Goal: Transaction & Acquisition: Purchase product/service

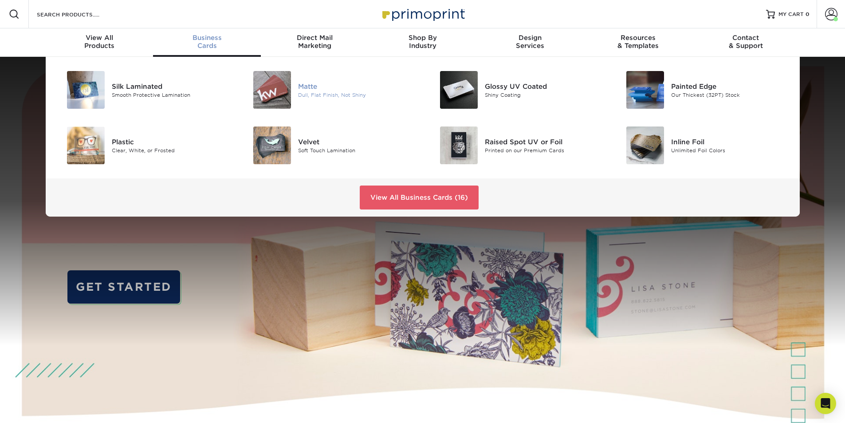
click at [309, 96] on div "Dull, Flat Finish, Not Shiny" at bounding box center [357, 95] width 118 height 8
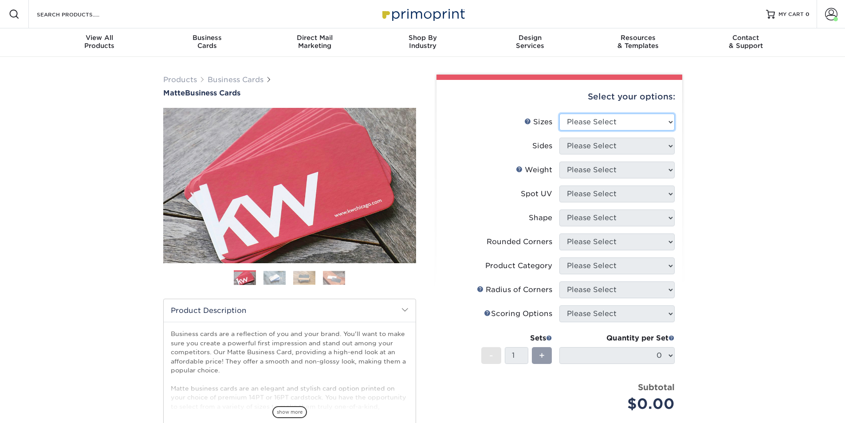
click at [644, 129] on select "Please Select 1.5" x 3.5" - Mini 1.75" x 3.5" - Mini 2" x 2" - Square 2" x 3" -…" at bounding box center [616, 122] width 115 height 17
select select "2.00x3.50"
click at [559, 114] on select "Please Select 1.5" x 3.5" - Mini 1.75" x 3.5" - Mini 2" x 2" - Square 2" x 3" -…" at bounding box center [616, 122] width 115 height 17
click at [625, 148] on select "Please Select Print Both Sides Print Front Only" at bounding box center [616, 146] width 115 height 17
select select "13abbda7-1d64-4f25-8bb2-c179b224825d"
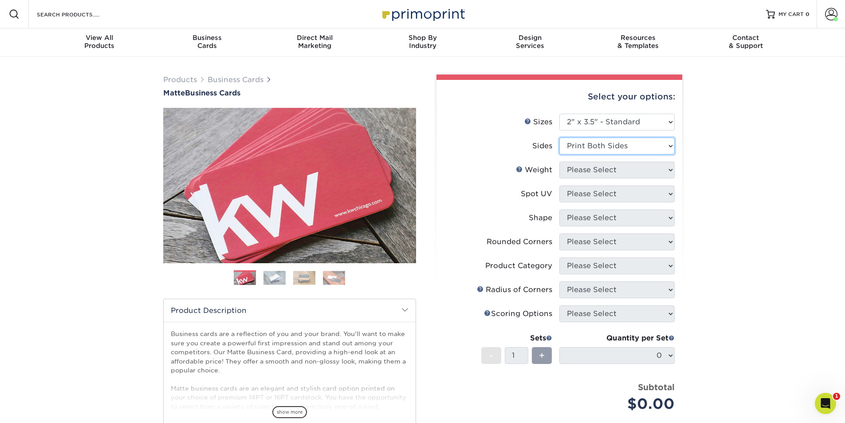
click at [559, 138] on select "Please Select Print Both Sides Print Front Only" at bounding box center [616, 146] width 115 height 17
click at [625, 171] on select "Please Select 16PT 14PT" at bounding box center [616, 169] width 115 height 17
select select "16PT"
click at [559, 161] on select "Please Select 16PT 14PT" at bounding box center [616, 169] width 115 height 17
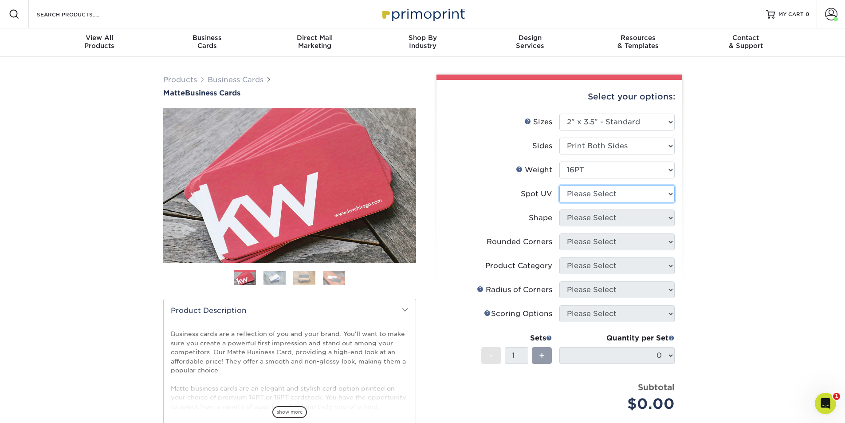
click at [625, 195] on select "Please Select No Spot UV Front and Back (Both Sides) Front Only Back Only" at bounding box center [616, 193] width 115 height 17
select select "3"
click at [559, 185] on select "Please Select No Spot UV Front and Back (Both Sides) Front Only Back Only" at bounding box center [616, 193] width 115 height 17
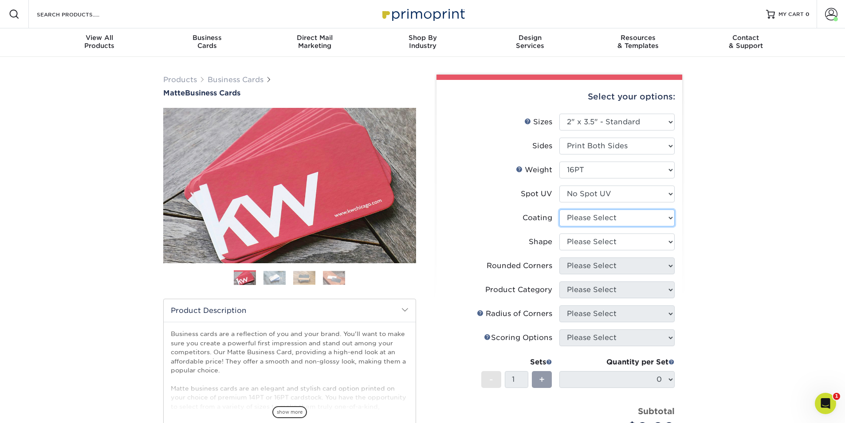
click at [624, 220] on select at bounding box center [616, 217] width 115 height 17
select select "121bb7b5-3b4d-429f-bd8d-bbf80e953313"
click at [559, 209] on select at bounding box center [616, 217] width 115 height 17
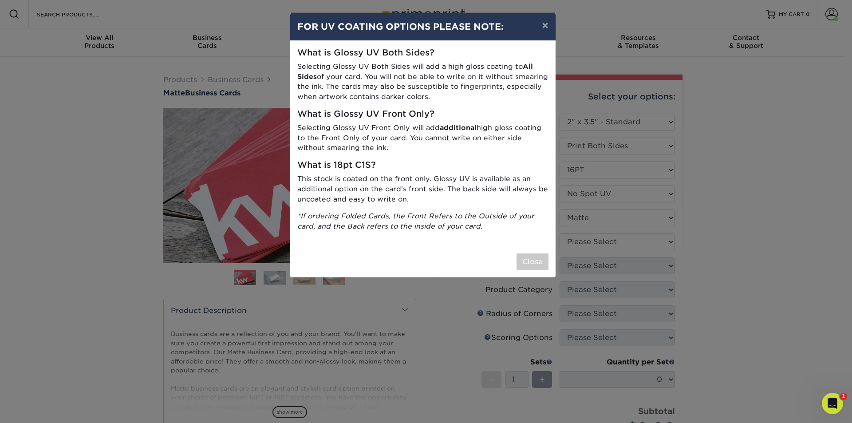
click at [622, 244] on div "× FOR UV COATING OPTIONS PLEASE NOTE: What is Glossy UV Both Sides? Selecting G…" at bounding box center [426, 211] width 852 height 423
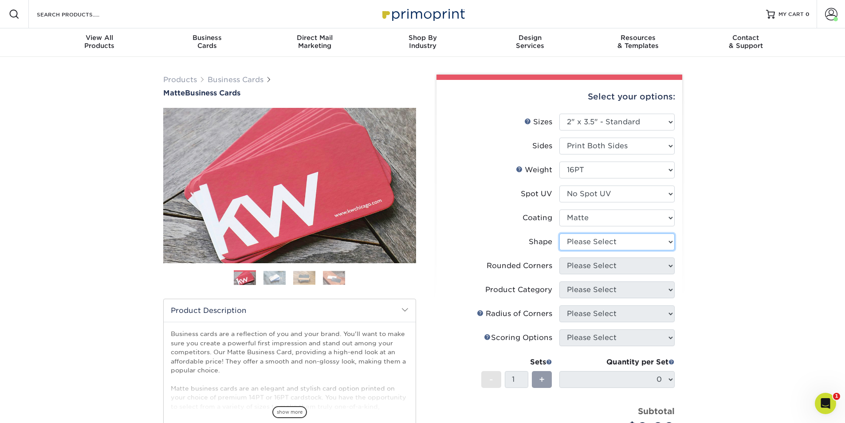
click at [622, 244] on select "Please Select Standard Oval" at bounding box center [616, 241] width 115 height 17
select select "standard"
click at [559, 233] on select "Please Select Standard Oval" at bounding box center [616, 241] width 115 height 17
click at [617, 267] on select "Please Select Yes - Round 2 Corners Yes - Round 4 Corners No" at bounding box center [616, 265] width 115 height 17
select select "7672df9e-0e0a-464d-8e1f-920c575e4da3"
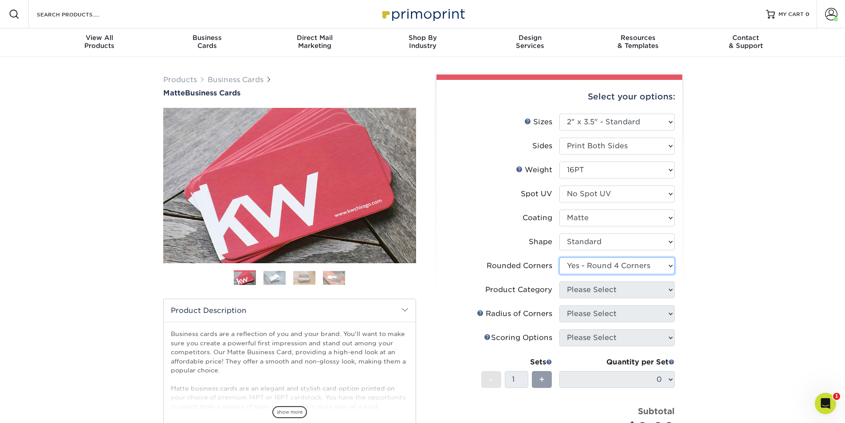
click at [559, 257] on select "Please Select Yes - Round 2 Corners Yes - Round 4 Corners No" at bounding box center [616, 265] width 115 height 17
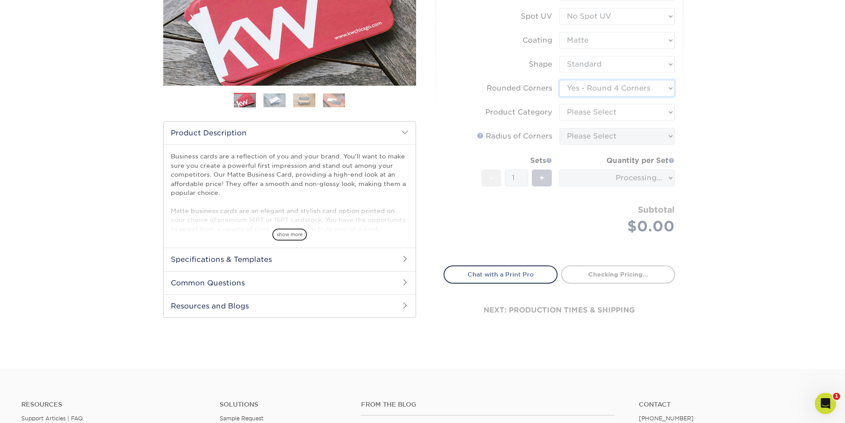
scroll to position [133, 0]
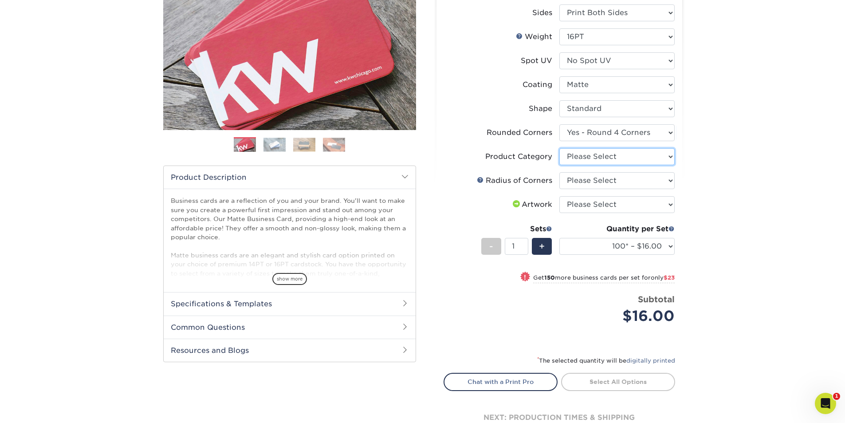
click at [589, 157] on select "Please Select Business Cards" at bounding box center [616, 156] width 115 height 17
select select "3b5148f1-0588-4f88-a218-97bcfdce65c1"
click at [559, 148] on select "Please Select Business Cards" at bounding box center [616, 156] width 115 height 17
click at [589, 181] on select "Please Select Rounded 1/8" Rounded 1/4"" at bounding box center [616, 180] width 115 height 17
select select "479fbfe7-6a0c-4895-8c9a-81739b7486c9"
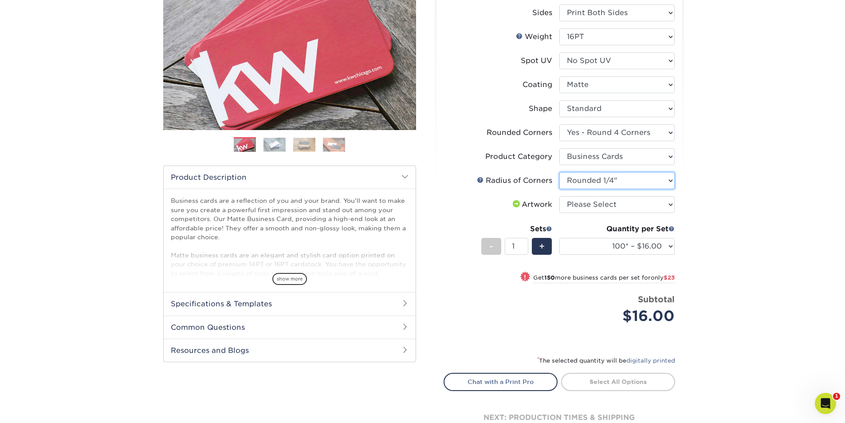
click at [559, 172] on select "Please Select Rounded 1/8" Rounded 1/4"" at bounding box center [616, 180] width 115 height 17
click at [584, 215] on li "Artwork Please Select I will upload files I need a design - $100" at bounding box center [559, 208] width 231 height 24
click at [581, 210] on select "Please Select I will upload files I need a design - $100" at bounding box center [616, 204] width 115 height 17
select select "upload"
click at [559, 196] on select "Please Select I will upload files I need a design - $100" at bounding box center [616, 204] width 115 height 17
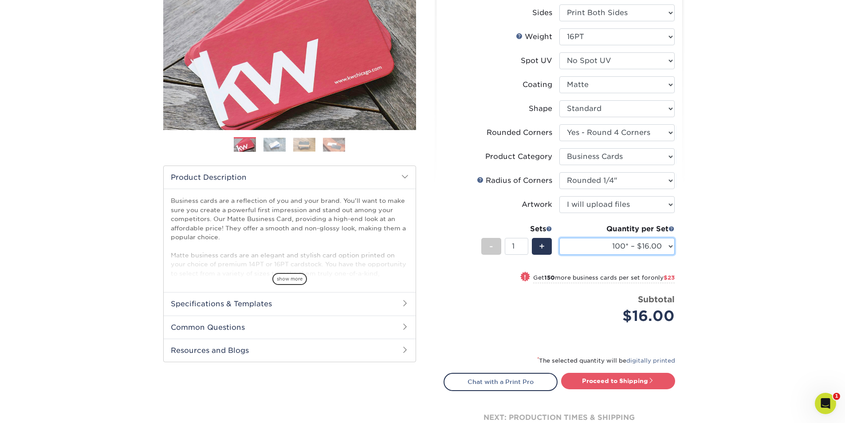
click at [589, 244] on select "100* – $16.00 250* – $39.00 500 – $77.00 1000 – $94.00 2500 – $173.00 5000 – $2…" at bounding box center [616, 246] width 115 height 17
select select "250* – $39.00"
click at [559, 238] on select "100* – $16.00 250* – $39.00 500 – $77.00 1000 – $94.00 2500 – $173.00 5000 – $2…" at bounding box center [616, 246] width 115 height 17
click at [545, 247] on div "+" at bounding box center [542, 246] width 20 height 17
type input "2"
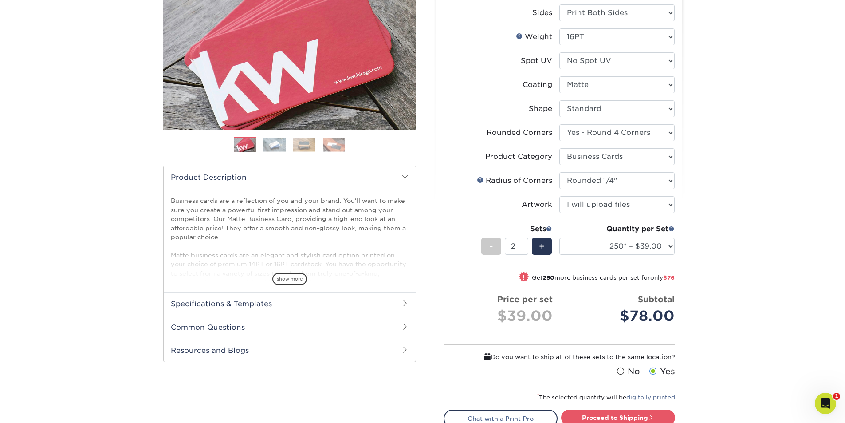
click at [623, 369] on span at bounding box center [621, 371] width 8 height 8
click at [0, 0] on input "No" at bounding box center [0, 0] width 0 height 0
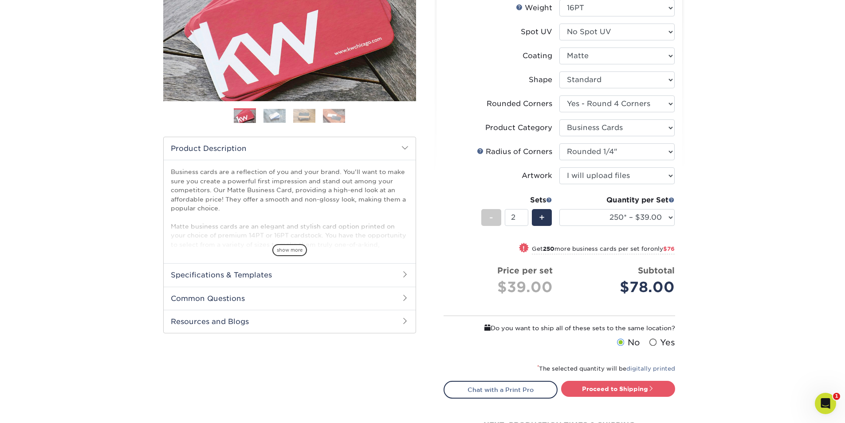
scroll to position [177, 0]
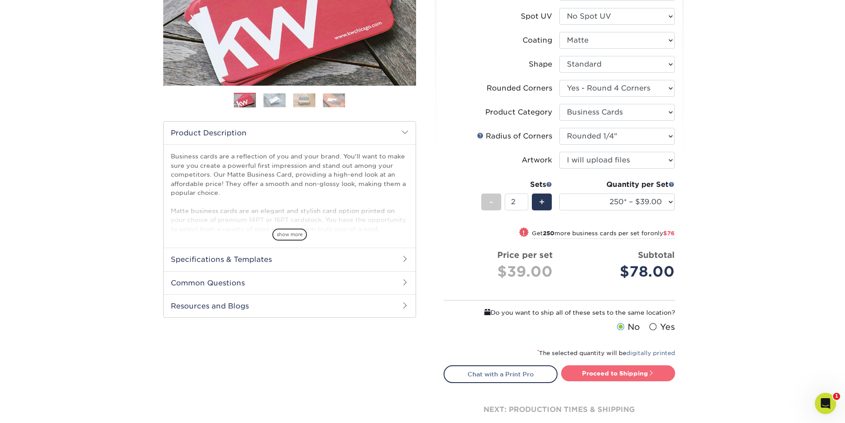
click at [595, 370] on link "Proceed to Shipping" at bounding box center [618, 373] width 114 height 16
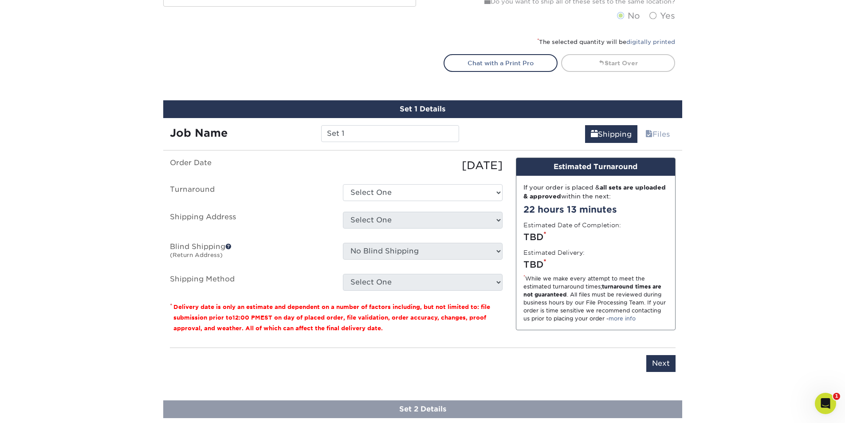
scroll to position [566, 0]
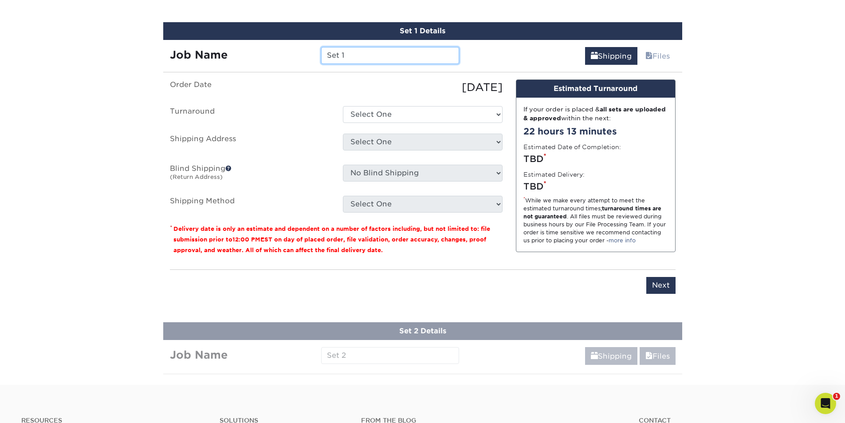
click at [378, 62] on input "Set 1" at bounding box center [390, 55] width 138 height 17
paste input "CanopyHR: [PERSON_NAME]"
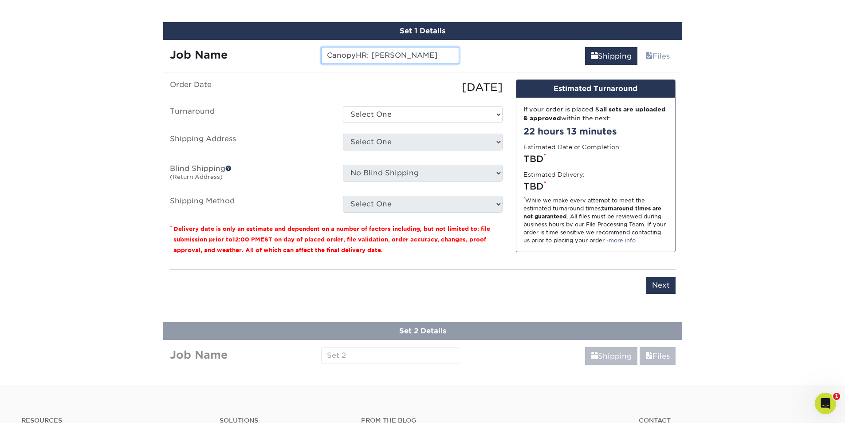
type input "CanopyHR: [PERSON_NAME]"
click at [406, 118] on select "Select One 2-4 Business Days 2 Day Next Business Day" at bounding box center [423, 114] width 160 height 17
select select "823306c4-fca3-4eef-b9dc-f915865d50ea"
click at [343, 106] on select "Select One 2-4 Business Days 2 Day Next Business Day" at bounding box center [423, 114] width 160 height 17
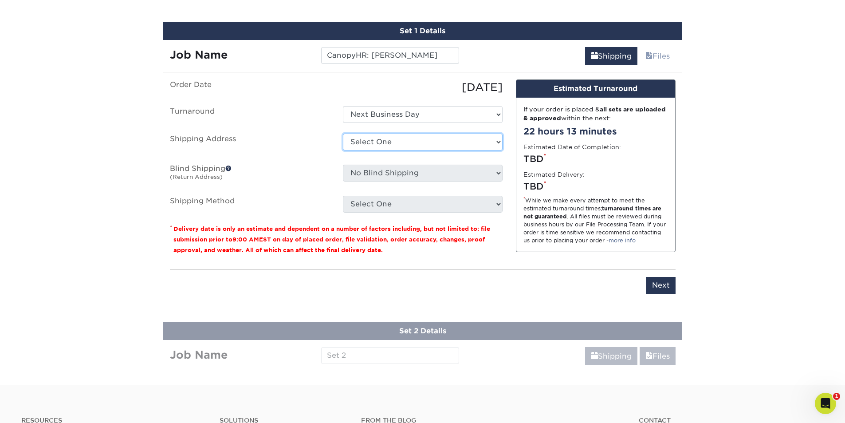
click at [364, 149] on select "Select One ABS Kris King AccessPoint Office AGA Alex Wardlaw AGA Amanda Combs A…" at bounding box center [423, 142] width 160 height 17
click at [343, 134] on select "Select One ABS Kris King AccessPoint Office AGA Alex Wardlaw AGA Amanda Combs A…" at bounding box center [423, 142] width 160 height 17
click at [365, 145] on select "Select One ABS Kris King AccessPoint Office AGA Alex Wardlaw AGA Amanda Combs A…" at bounding box center [423, 142] width 160 height 17
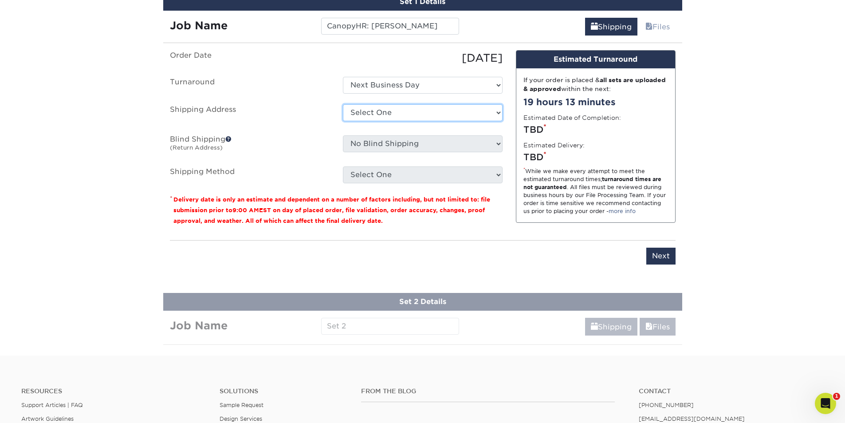
scroll to position [611, 0]
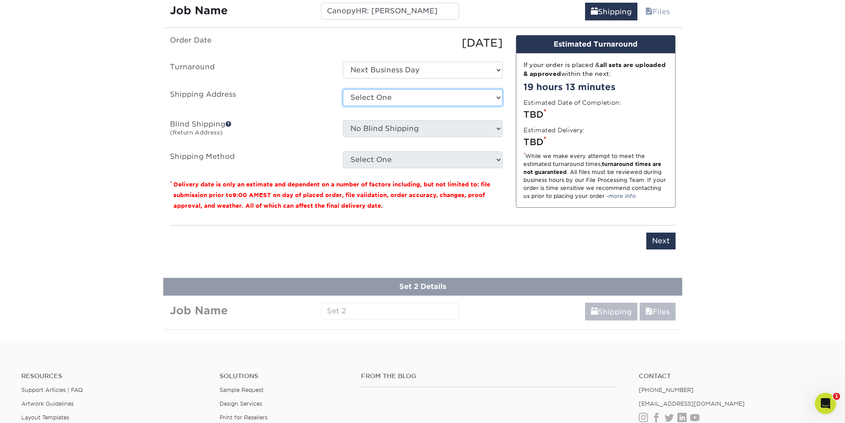
click at [386, 102] on select "Select One ABS Kris King AccessPoint Office AGA Alex Wardlaw AGA Amanda Combs A…" at bounding box center [423, 97] width 160 height 17
select select "newaddress"
click at [343, 89] on select "Select One ABS Kris King AccessPoint Office AGA Alex Wardlaw AGA Amanda Combs A…" at bounding box center [423, 97] width 160 height 17
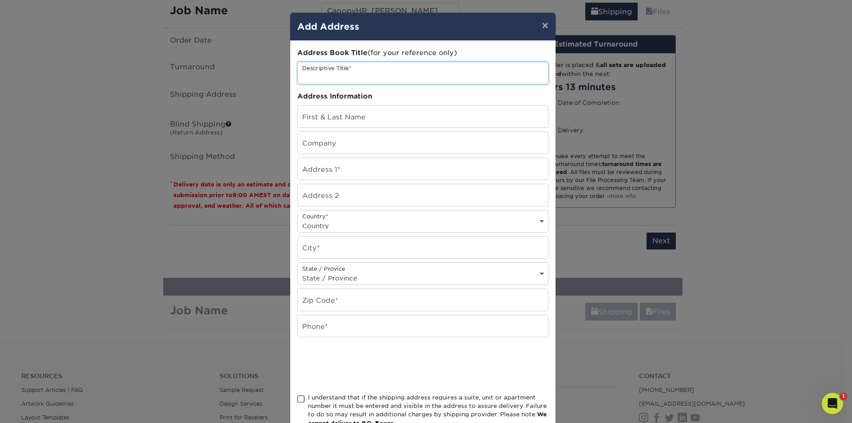
click at [327, 69] on input "text" at bounding box center [423, 73] width 250 height 22
paste input "CanopyHR: [PERSON_NAME]"
type input "CanopyHR: [PERSON_NAME]"
click at [327, 106] on input "text" at bounding box center [423, 117] width 250 height 22
paste input "CanopyHR: [PERSON_NAME]"
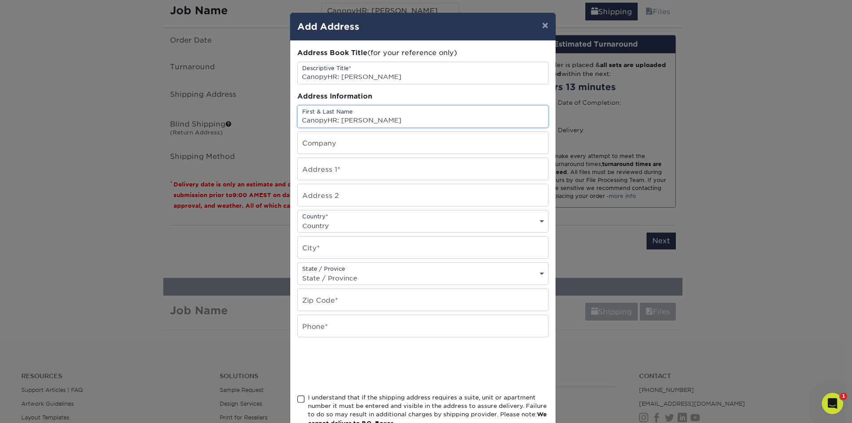
drag, startPoint x: 336, startPoint y: 121, endPoint x: 297, endPoint y: 120, distance: 39.5
click at [298, 120] on input "CanopyHR: [PERSON_NAME]" at bounding box center [423, 117] width 250 height 22
type input "Brendan Payne"
click at [304, 137] on input "text" at bounding box center [423, 143] width 250 height 22
type input "C"
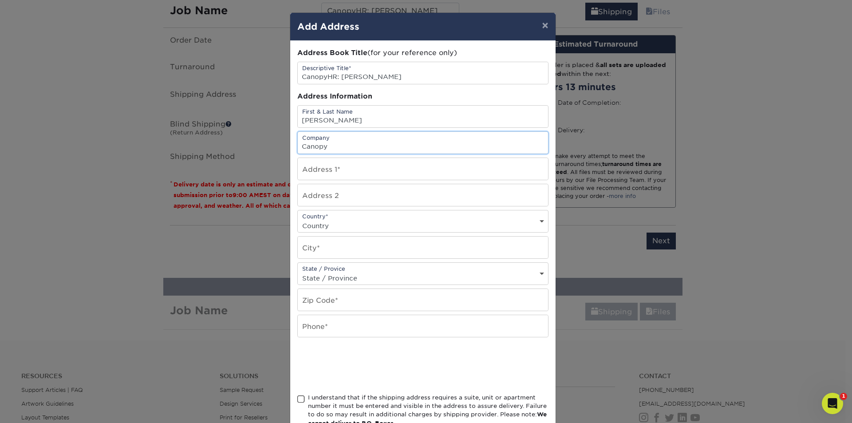
type input "Canopy"
click at [338, 167] on input "text" at bounding box center [423, 169] width 250 height 22
paste input "6107 sw gunther ln portland"
click at [325, 243] on input "text" at bounding box center [423, 247] width 250 height 22
drag, startPoint x: 401, startPoint y: 171, endPoint x: 365, endPoint y: 171, distance: 36.4
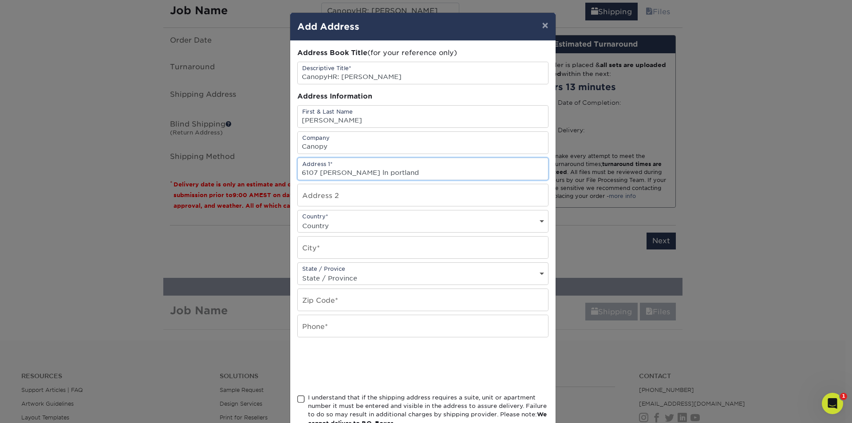
click at [365, 171] on input "6107 sw gunther ln portland" at bounding box center [423, 169] width 250 height 22
type input "6107 sw gunther ln"
click at [351, 245] on input "text" at bounding box center [423, 247] width 250 height 22
paste input "6107 sw gunther ln portland"
type input "6107 sw gunther ln portland"
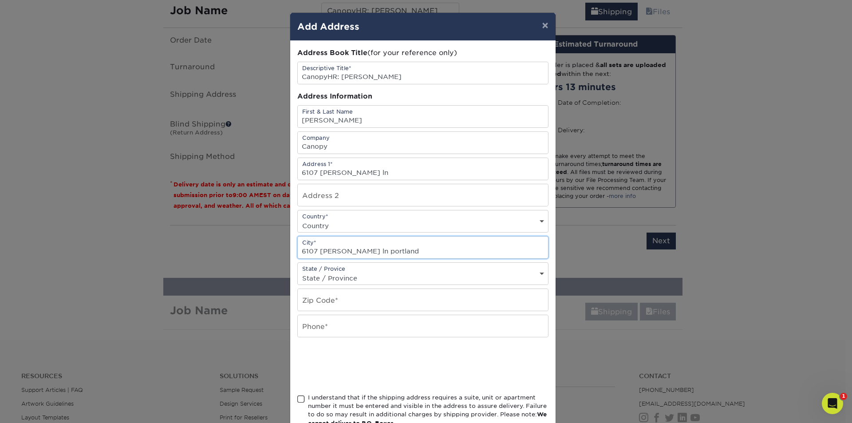
drag, startPoint x: 365, startPoint y: 251, endPoint x: 278, endPoint y: 249, distance: 86.9
click at [278, 249] on div "× Add Address Address Book Title (for your reference only) Descriptive Title* C…" at bounding box center [426, 211] width 852 height 423
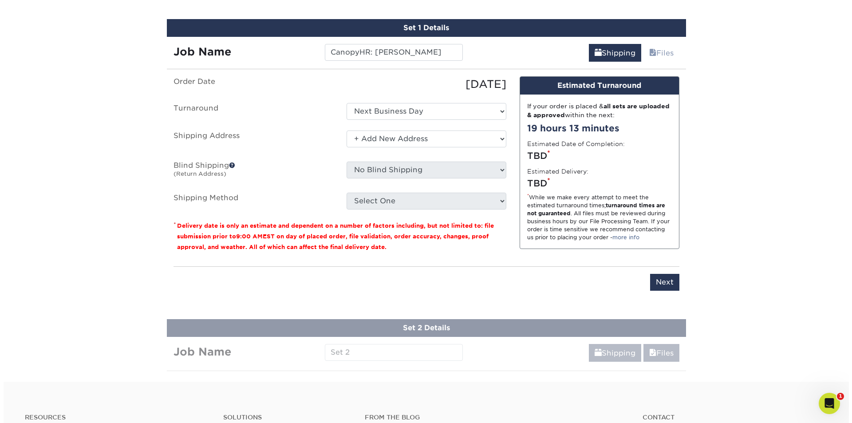
scroll to position [522, 0]
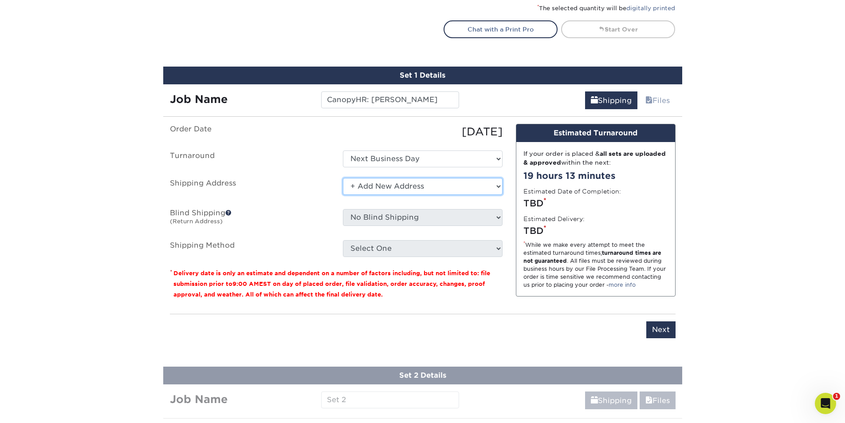
click at [401, 189] on select "Select One ABS Kris King AccessPoint Office AGA Alex Wardlaw AGA Amanda Combs A…" at bounding box center [423, 186] width 160 height 17
click at [343, 178] on select "Select One ABS Kris King AccessPoint Office AGA Alex Wardlaw AGA Amanda Combs A…" at bounding box center [423, 186] width 160 height 17
click at [363, 185] on select "Select One ABS Kris King AccessPoint Office AGA Alex Wardlaw AGA Amanda Combs A…" at bounding box center [423, 186] width 160 height 17
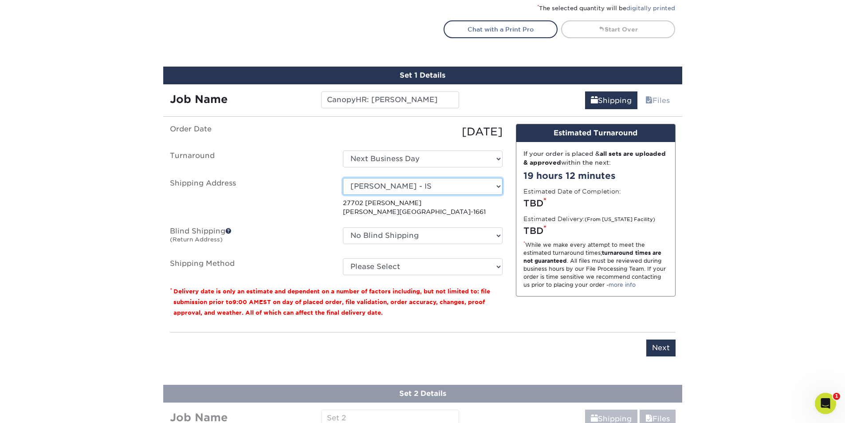
click at [388, 188] on select "Select One ABS Kris King AccessPoint Office AGA Alex Wardlaw AGA Amanda Combs A…" at bounding box center [423, 186] width 160 height 17
select select "newaddress"
click at [343, 178] on select "Select One ABS Kris King AccessPoint Office AGA Alex Wardlaw AGA Amanda Combs A…" at bounding box center [423, 186] width 160 height 17
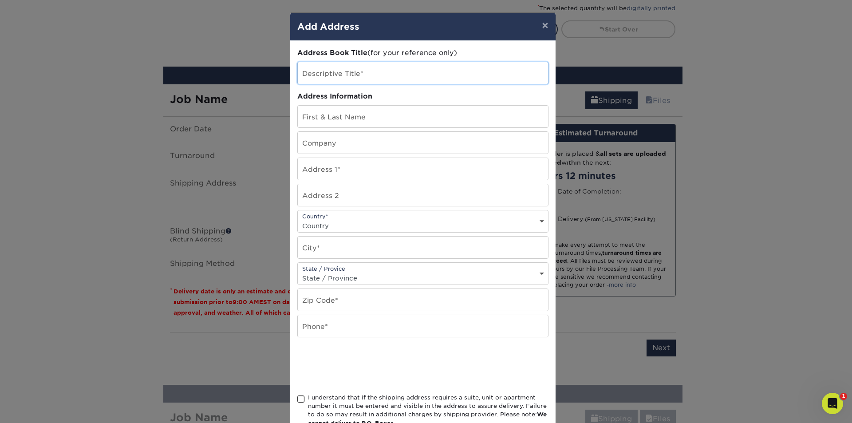
click at [350, 72] on input "text" at bounding box center [423, 73] width 250 height 22
click at [373, 75] on input "text" at bounding box center [423, 73] width 250 height 22
paste input "CanopyHR: [PERSON_NAME]"
type input "CanopyHR: [PERSON_NAME]"
click at [346, 114] on input "text" at bounding box center [423, 117] width 250 height 22
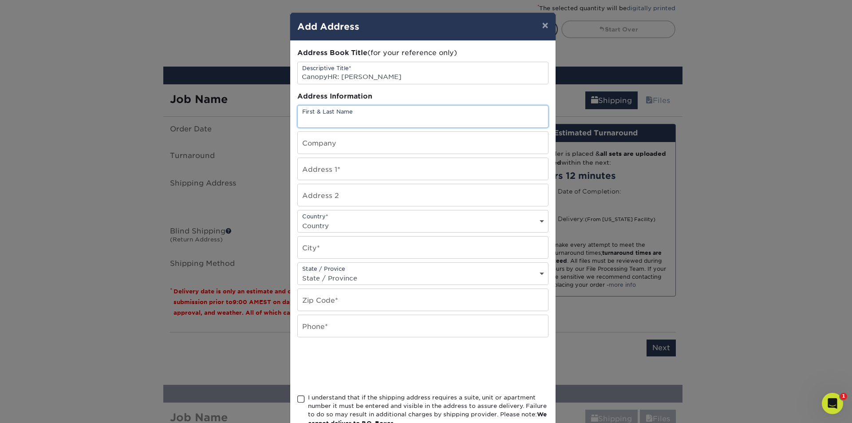
paste input "CanopyHR: [PERSON_NAME]"
type input "CanopyHR: [PERSON_NAME]"
drag, startPoint x: 335, startPoint y: 120, endPoint x: 277, endPoint y: 120, distance: 58.1
click at [277, 120] on div "× Add Address Address Book Title (for your reference only) Descriptive Title* C…" at bounding box center [426, 211] width 852 height 423
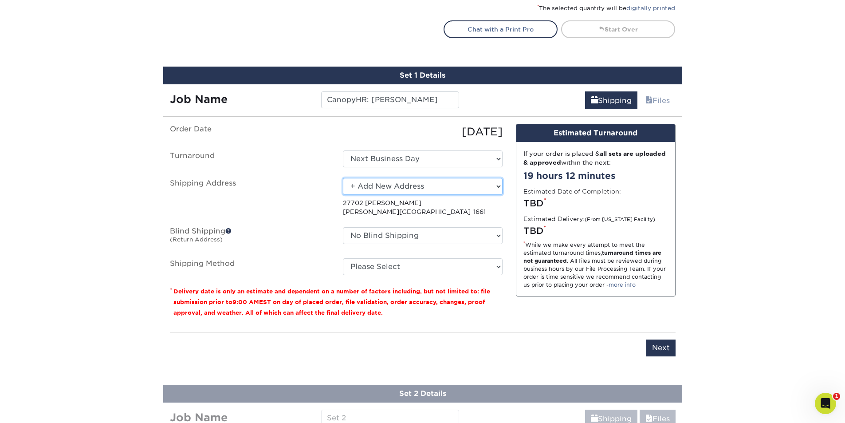
click at [424, 189] on select "Select One ABS Kris King AccessPoint Office AGA Alex Wardlaw AGA Amanda Combs A…" at bounding box center [423, 186] width 160 height 17
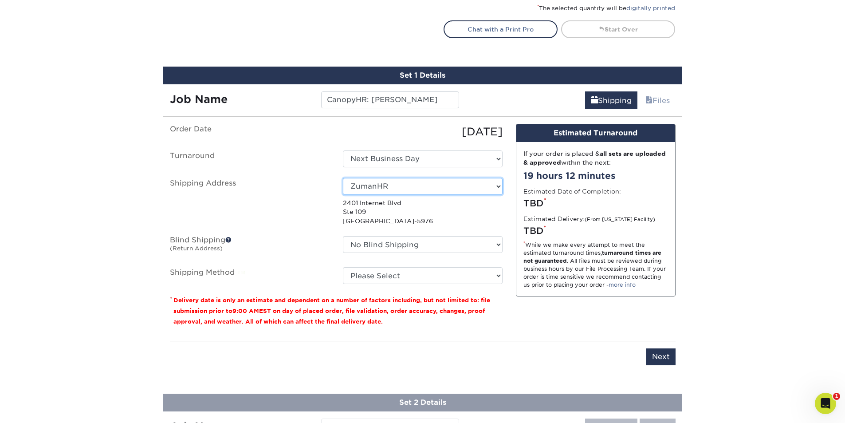
click at [389, 185] on select "Select One ABS Kris King AccessPoint Office AGA Alex Wardlaw AGA Amanda Combs A…" at bounding box center [423, 186] width 160 height 17
select select "newaddress"
click at [343, 178] on select "Select One ABS Kris King AccessPoint Office AGA Alex Wardlaw AGA Amanda Combs A…" at bounding box center [423, 186] width 160 height 17
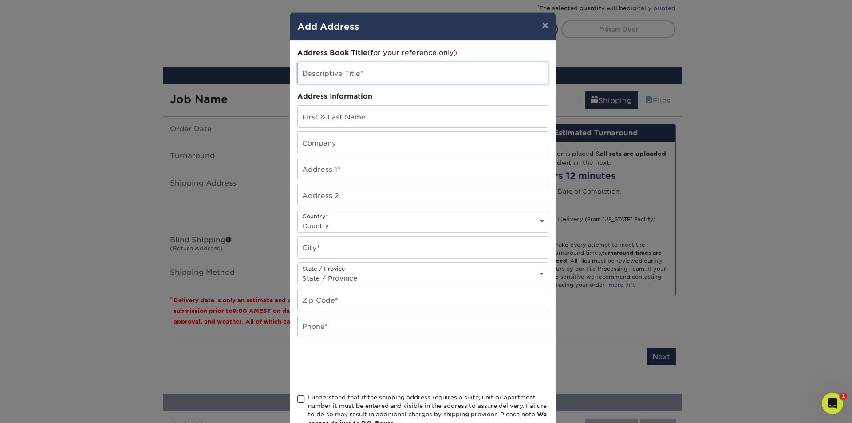
click at [352, 73] on input "text" at bounding box center [423, 73] width 250 height 22
paste input "CanopyHR: [PERSON_NAME]"
drag, startPoint x: 336, startPoint y: 76, endPoint x: 288, endPoint y: 76, distance: 47.5
click at [290, 76] on div "Address Book Title (for your reference only) Descriptive Title* CanopyHR: Brend…" at bounding box center [422, 239] width 265 height 397
type input "CanopyHR: [PERSON_NAME]"
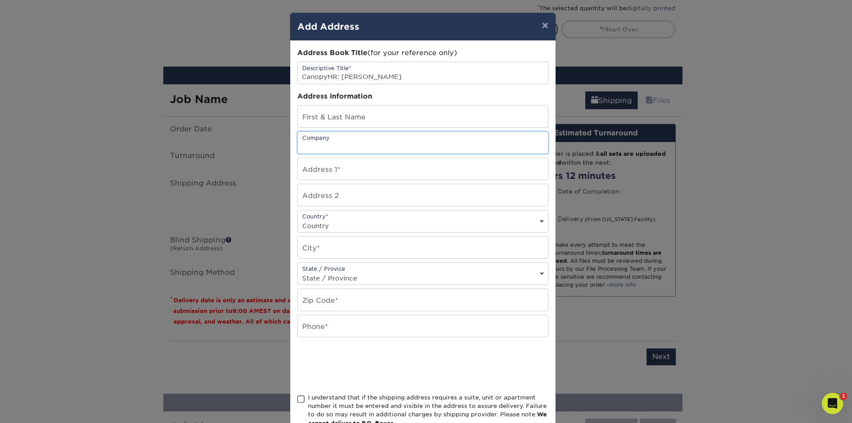
click at [344, 140] on input "text" at bounding box center [423, 143] width 250 height 22
paste input "CanopyHR:"
type input "CanopyHR"
drag, startPoint x: 390, startPoint y: 78, endPoint x: 338, endPoint y: 77, distance: 51.9
click at [338, 77] on input "CanopyHR: [PERSON_NAME]" at bounding box center [423, 73] width 250 height 22
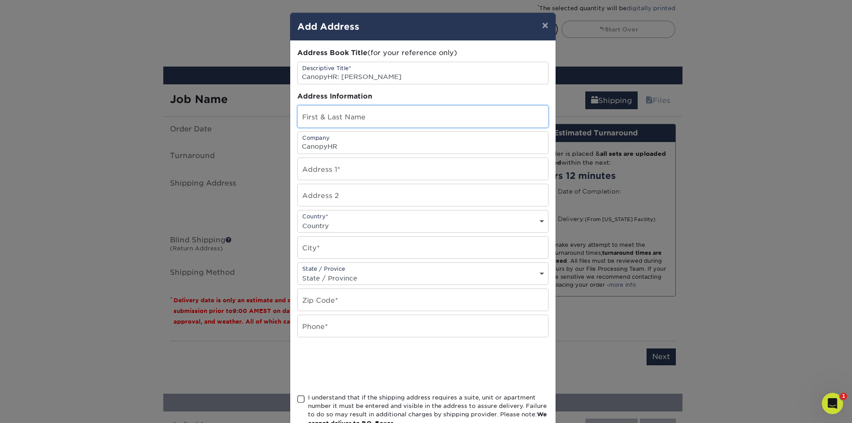
click at [325, 116] on input "text" at bounding box center [423, 117] width 250 height 22
paste input "Brendan Payne"
type input "Brendan Payne"
drag, startPoint x: 317, startPoint y: 174, endPoint x: 313, endPoint y: 171, distance: 5.0
click at [317, 174] on input "text" at bounding box center [423, 169] width 250 height 22
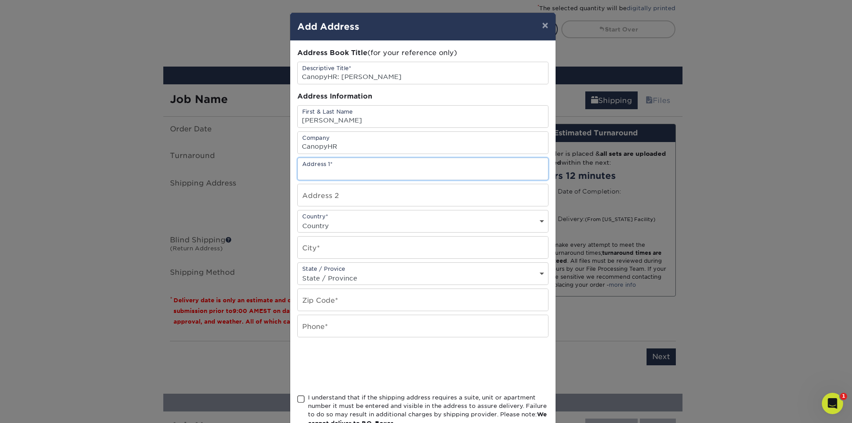
click at [298, 171] on input "text" at bounding box center [423, 169] width 250 height 22
paste input "6107 sw gunther ln"
type input "6107 sw gunther ln"
click at [320, 228] on select "Country United States Canada ----------------------------- Afghanistan Albania …" at bounding box center [423, 225] width 250 height 13
select select "US"
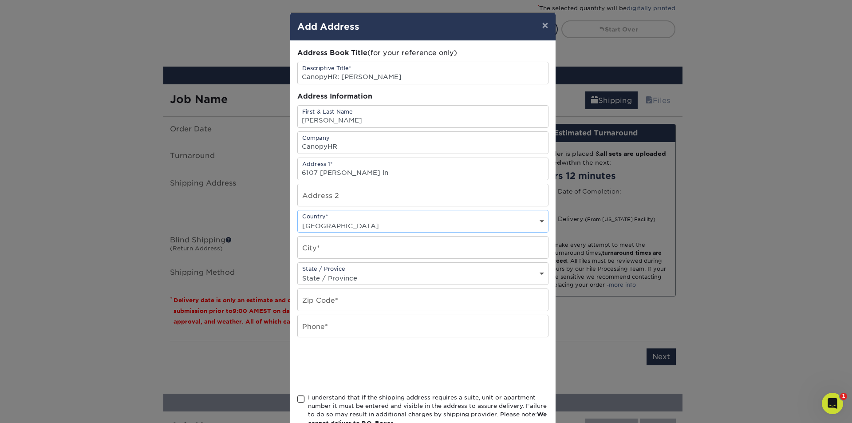
click at [298, 219] on select "Country United States Canada ----------------------------- Afghanistan Albania …" at bounding box center [423, 225] width 250 height 13
click at [343, 242] on input "text" at bounding box center [423, 247] width 250 height 22
type input "Portland"
click at [350, 278] on select "State / Province Alabama Alaska Arizona Arkansas California Colorado Connecticu…" at bounding box center [423, 277] width 250 height 13
select select "OR"
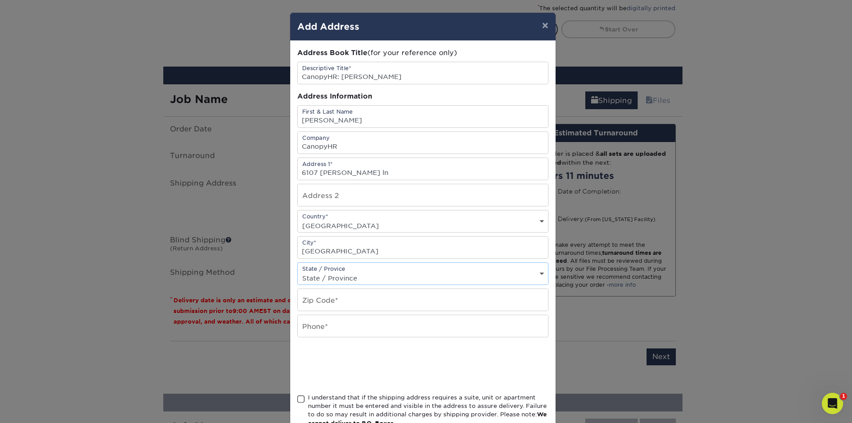
click at [298, 271] on select "State / Province Alabama Alaska Arizona Arkansas California Colorado Connecticu…" at bounding box center [423, 277] width 250 height 13
click at [331, 296] on input "text" at bounding box center [423, 300] width 250 height 22
click at [339, 298] on input "text" at bounding box center [423, 300] width 250 height 22
paste input "97219"
type input "97219"
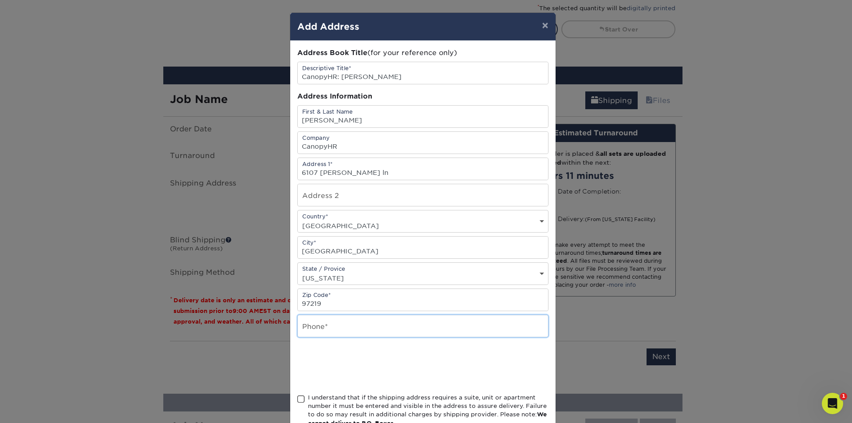
click at [327, 315] on input "text" at bounding box center [423, 326] width 250 height 22
click at [326, 328] on input "text" at bounding box center [423, 326] width 250 height 22
paste input "808-430-1075"
type input "808-430-1075"
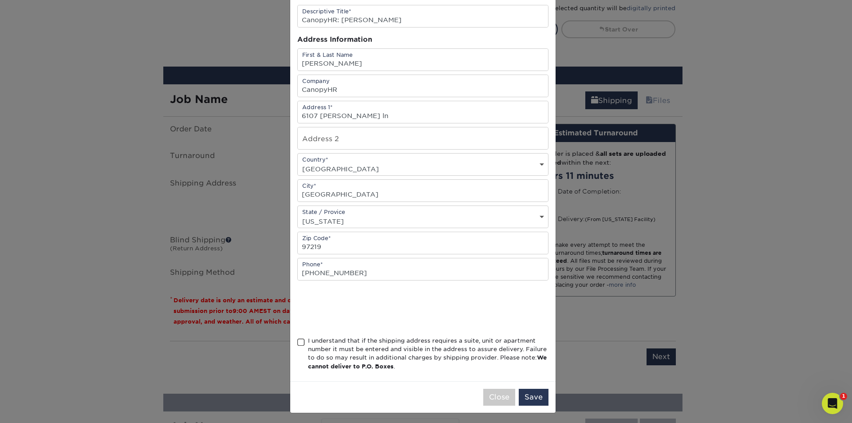
scroll to position [59, 0]
click at [297, 336] on span at bounding box center [301, 339] width 8 height 8
click at [0, 0] on input "I understand that if the shipping address requires a suite, unit or apartment n…" at bounding box center [0, 0] width 0 height 0
click at [538, 397] on button "Save" at bounding box center [534, 394] width 30 height 17
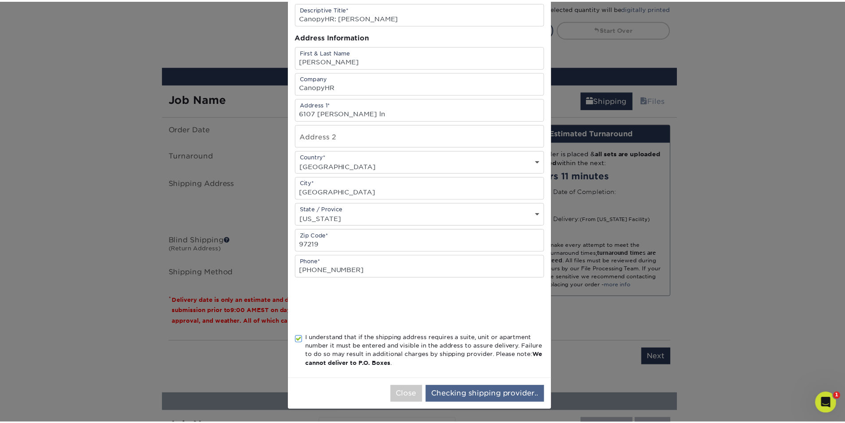
scroll to position [0, 0]
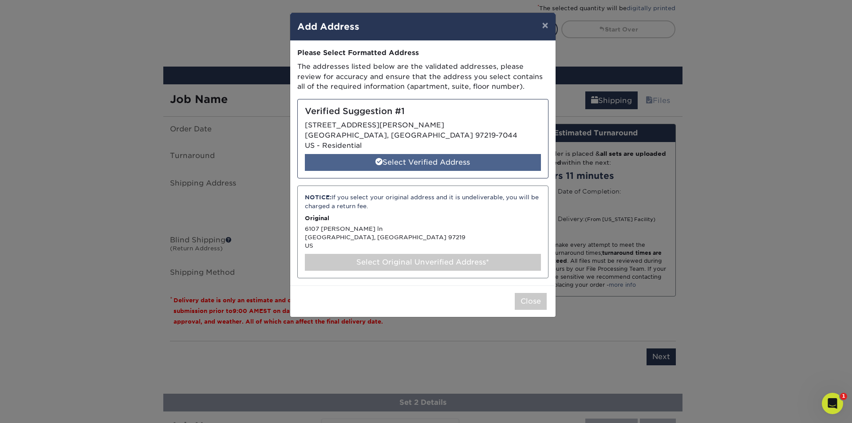
click at [403, 165] on div "Select Verified Address" at bounding box center [423, 162] width 236 height 17
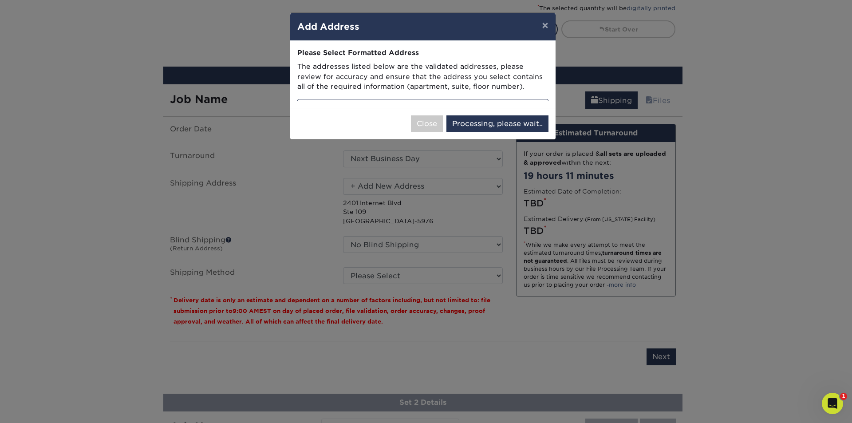
select select "285827"
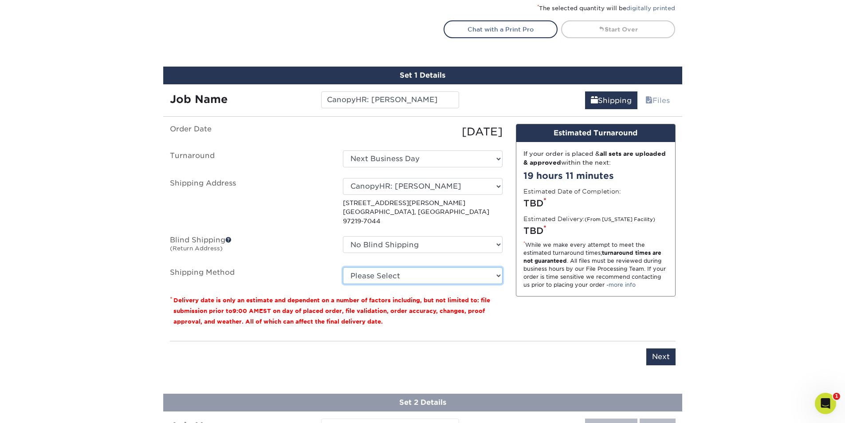
click at [402, 267] on select "Please Select Ground Shipping (+$7.84) 3 Day Shipping Service (+$20.04) 2 Day A…" at bounding box center [423, 275] width 160 height 17
select select "03"
click at [343, 267] on select "Please Select Ground Shipping (+$7.84) 3 Day Shipping Service (+$20.04) 2 Day A…" at bounding box center [423, 275] width 160 height 17
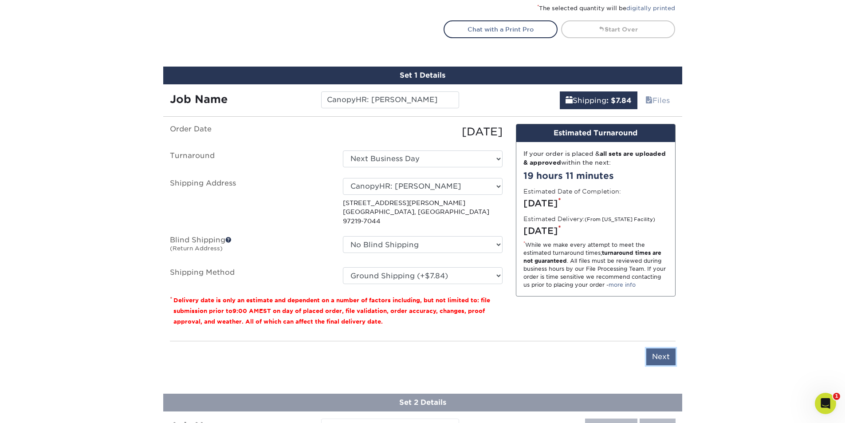
click at [662, 354] on input "Next" at bounding box center [660, 356] width 29 height 17
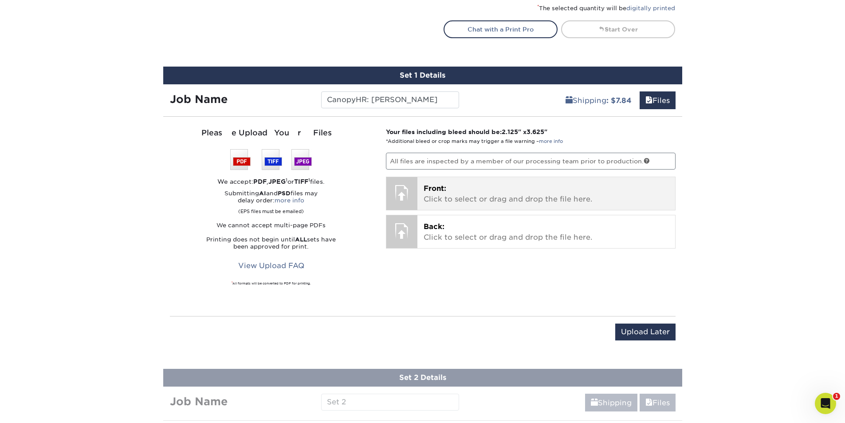
click at [475, 196] on p "Front: Click to select or drag and drop the file here." at bounding box center [546, 193] width 245 height 21
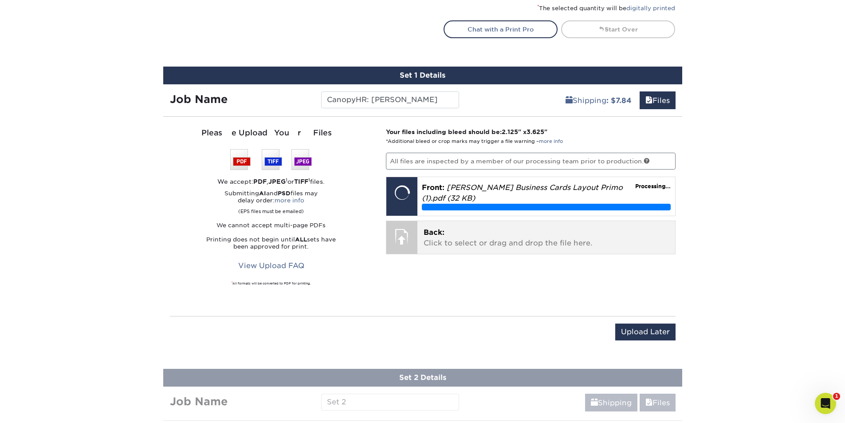
click at [434, 231] on span "Back:" at bounding box center [434, 232] width 21 height 8
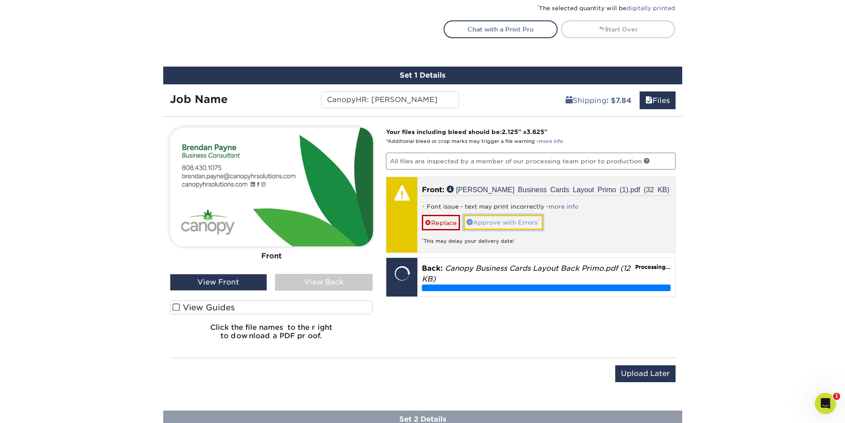
click at [522, 225] on link "Approve with Errors *" at bounding box center [503, 222] width 79 height 15
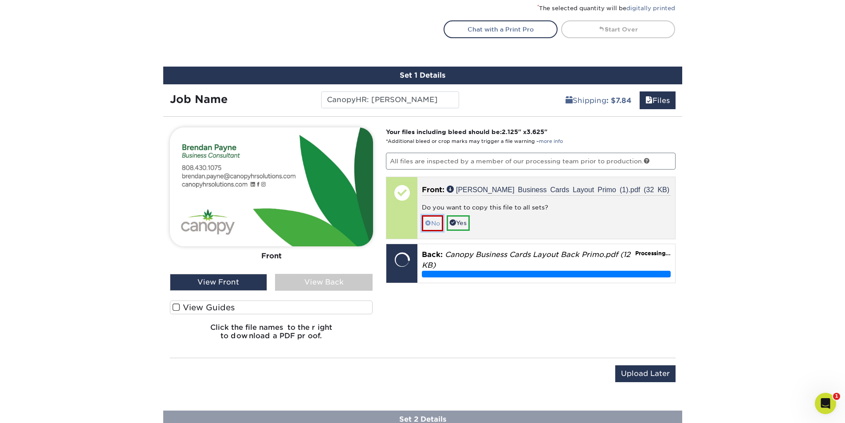
click at [439, 225] on link "No" at bounding box center [432, 223] width 21 height 16
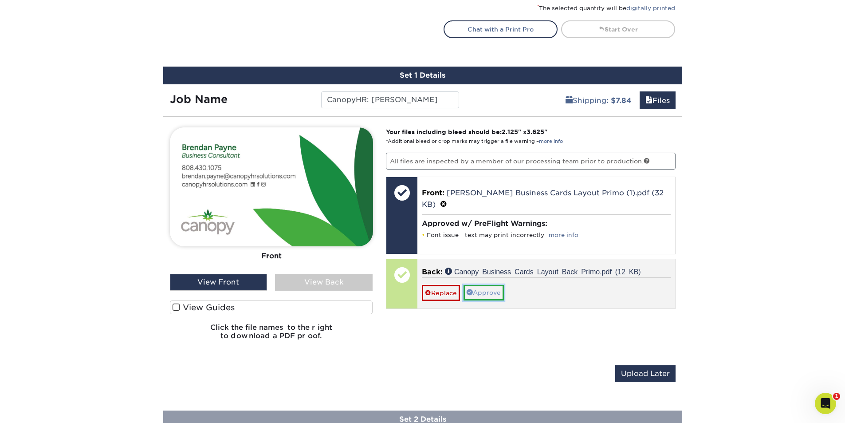
click at [497, 298] on link "Approve" at bounding box center [484, 292] width 40 height 15
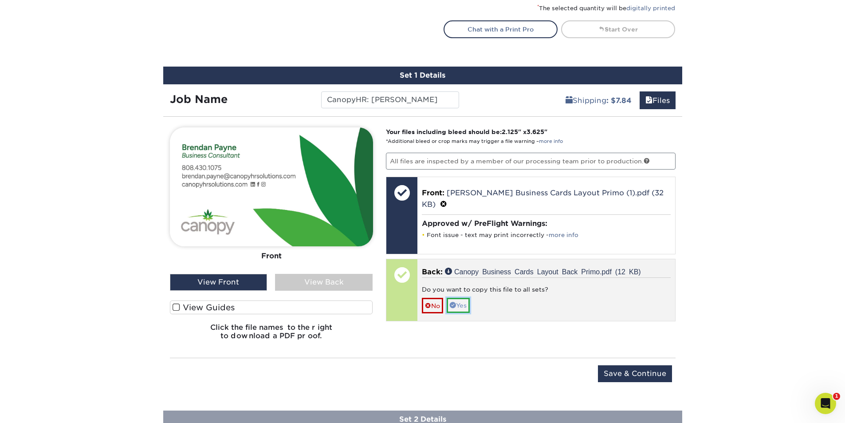
click at [466, 306] on link "Yes" at bounding box center [458, 305] width 23 height 15
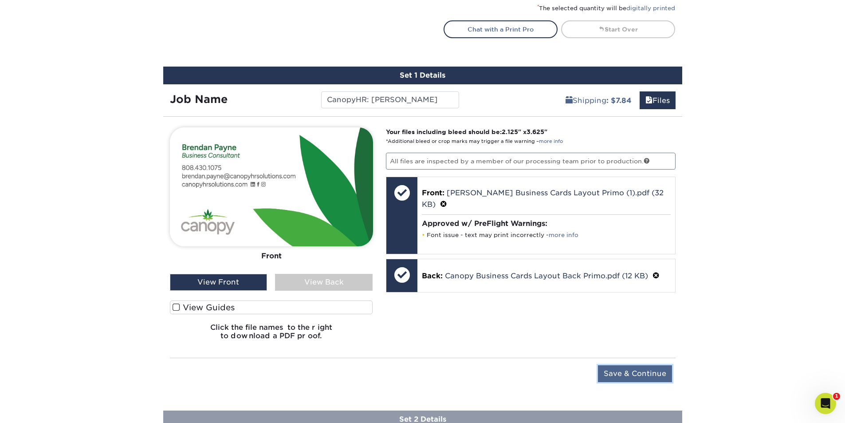
click at [634, 379] on input "Save & Continue" at bounding box center [635, 373] width 74 height 17
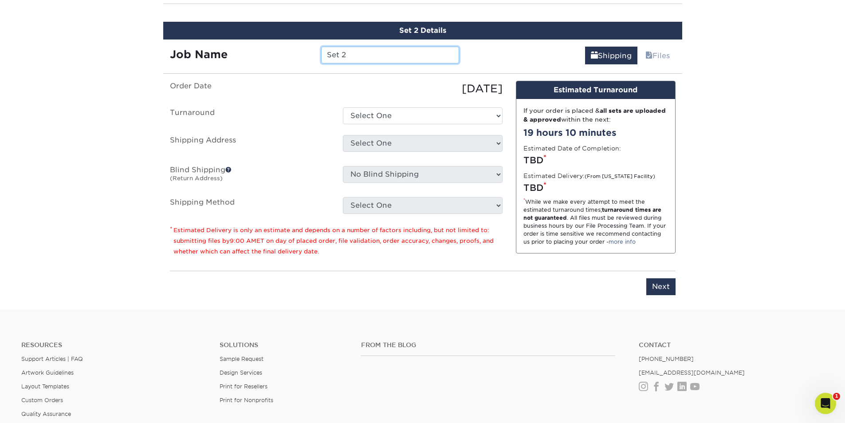
scroll to position [636, 0]
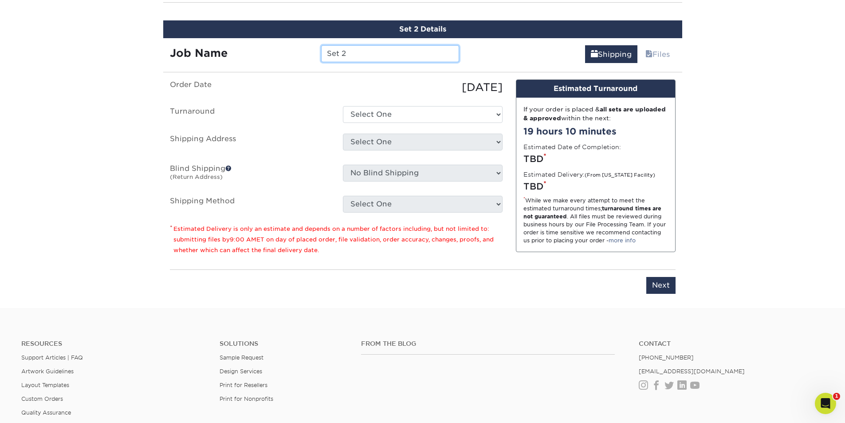
click at [361, 53] on input "Set 2" at bounding box center [390, 53] width 138 height 17
paste input "CanopyHR: [PERSON_NAME]"
type input "CanopyHR: [PERSON_NAME]"
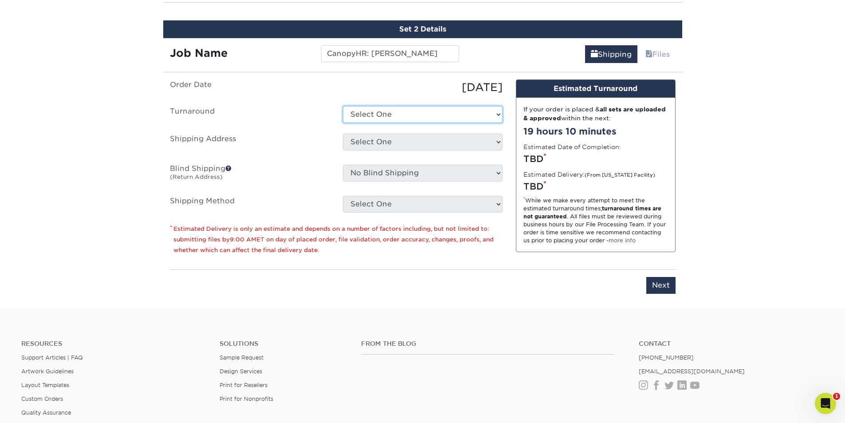
click at [381, 114] on select "Select One 2-4 Business Days 2 Day Next Business Day" at bounding box center [423, 114] width 160 height 17
select select "823306c4-fca3-4eef-b9dc-f915865d50ea"
click at [343, 106] on select "Select One 2-4 Business Days 2 Day Next Business Day" at bounding box center [423, 114] width 160 height 17
click at [376, 145] on select "Select One ABS Kris King AccessPoint Office AGA Alex Wardlaw AGA Amanda Combs A…" at bounding box center [423, 142] width 160 height 17
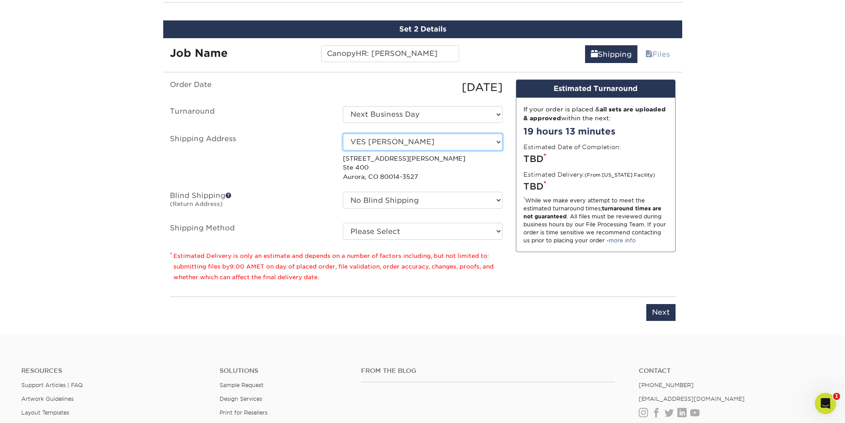
click at [391, 143] on select "Select One ABS Kris King AccessPoint Office AGA Alex Wardlaw AGA Amanda Combs A…" at bounding box center [423, 142] width 160 height 17
click at [277, 346] on div "Resources Support Articles | FAQ Artwork Guidelines Layout Templates Custom Ord…" at bounding box center [422, 419] width 845 height 147
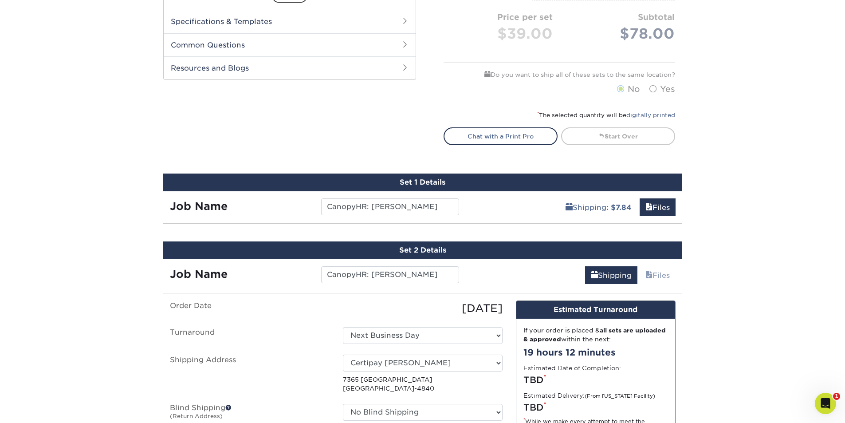
scroll to position [444, 0]
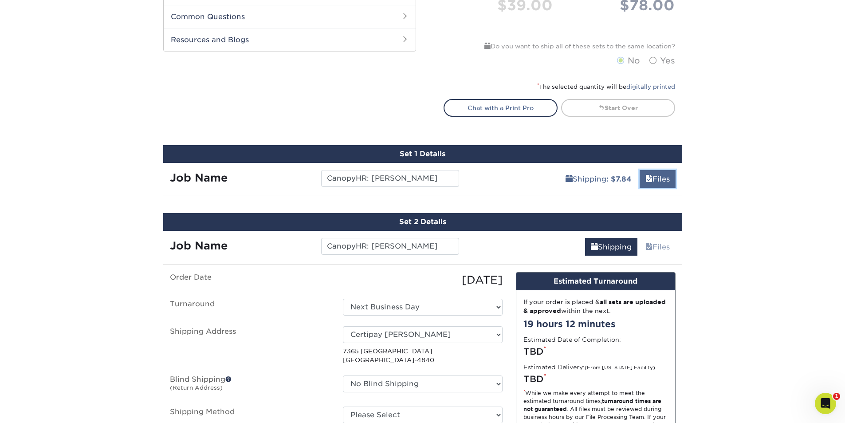
click at [656, 178] on link "Files" at bounding box center [658, 179] width 36 height 18
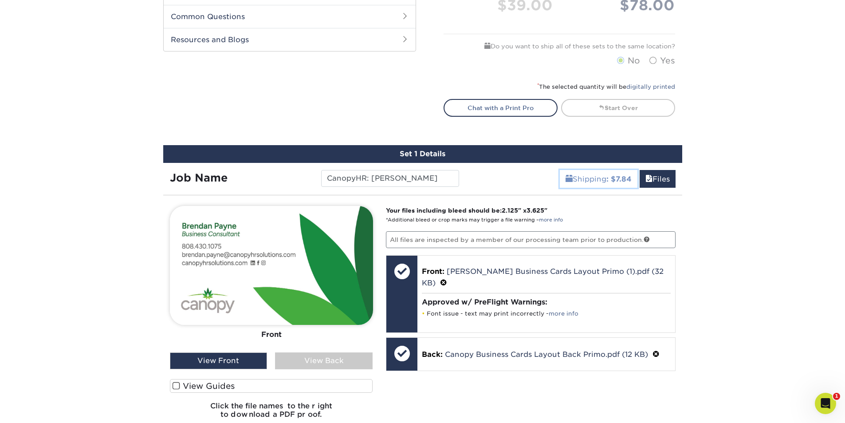
click at [613, 179] on b ": $7.84" at bounding box center [618, 179] width 25 height 8
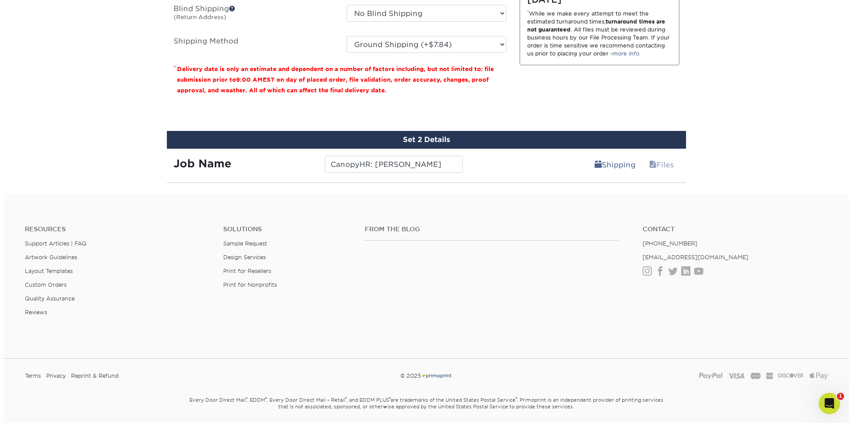
scroll to position [754, 0]
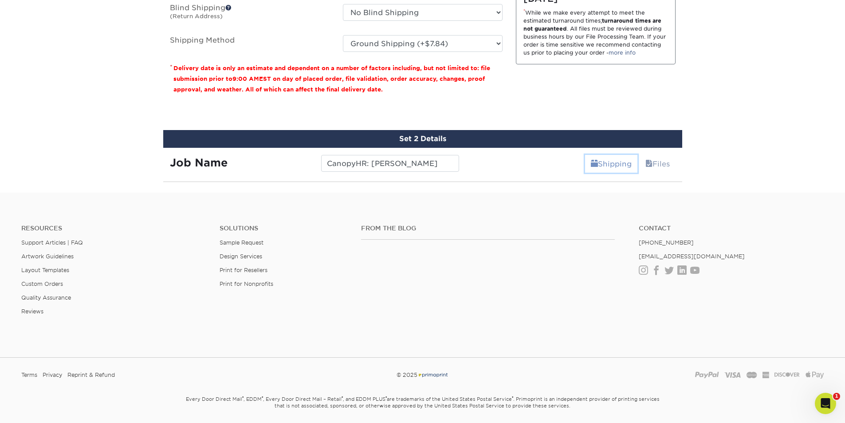
click at [618, 155] on link "Shipping" at bounding box center [611, 164] width 52 height 18
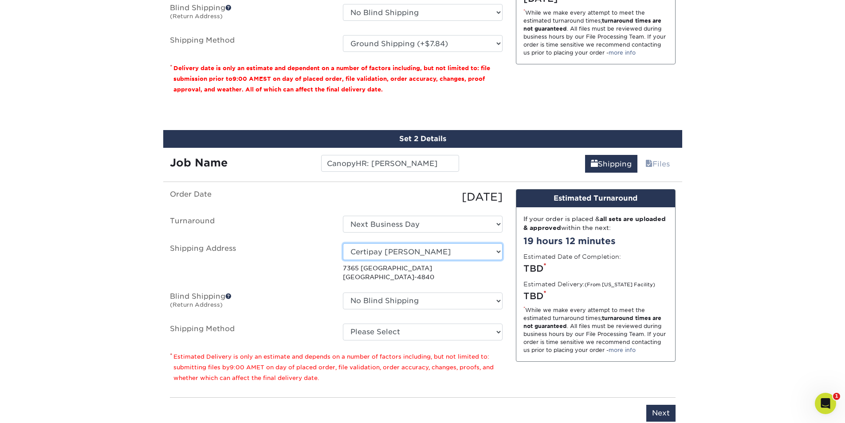
click at [396, 247] on select "Select One ABS Kris King AccessPoint Office AGA Alex Wardlaw AGA Amanda Combs A…" at bounding box center [423, 251] width 160 height 17
click at [302, 221] on label "Turnaround" at bounding box center [249, 224] width 173 height 17
click at [374, 249] on select "Select One ABS Kris King AccessPoint Office AGA Alex Wardlaw AGA Amanda Combs A…" at bounding box center [423, 251] width 160 height 17
select select "newaddress"
click at [343, 243] on select "Select One ABS Kris King AccessPoint Office AGA Alex Wardlaw AGA Amanda Combs A…" at bounding box center [423, 251] width 160 height 17
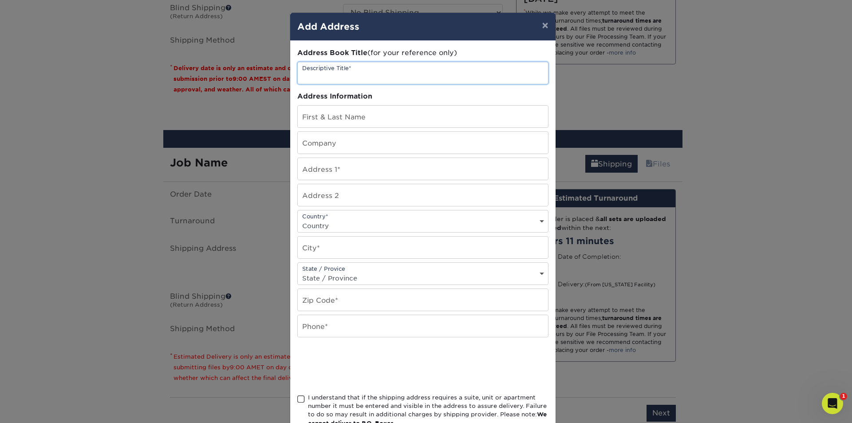
click at [361, 69] on input "text" at bounding box center [423, 73] width 250 height 22
paste input "CanopyHR: [PERSON_NAME]"
type input "CanopyHR: [PERSON_NAME]"
click at [326, 109] on input "text" at bounding box center [423, 117] width 250 height 22
paste input "CanopyHR: [PERSON_NAME]"
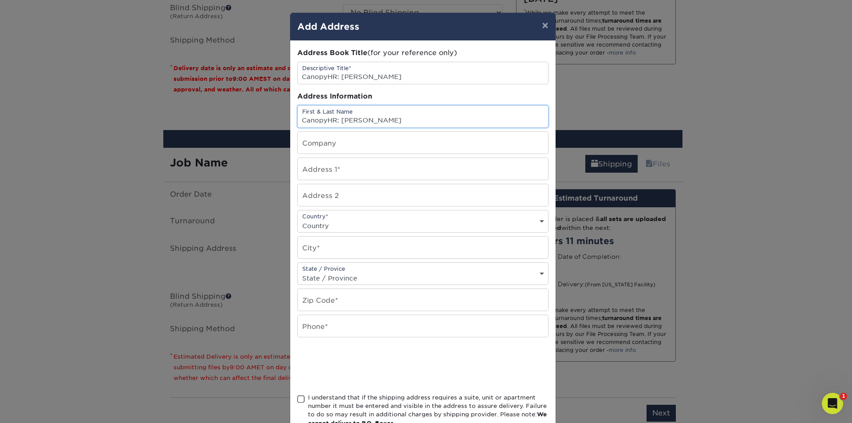
drag, startPoint x: 336, startPoint y: 119, endPoint x: 295, endPoint y: 118, distance: 40.8
click at [298, 117] on input "CanopyHR: [PERSON_NAME]" at bounding box center [423, 117] width 250 height 22
type input "Matthew G. Brownlow"
click at [321, 137] on input "text" at bounding box center [423, 143] width 250 height 22
type input "Canopy"
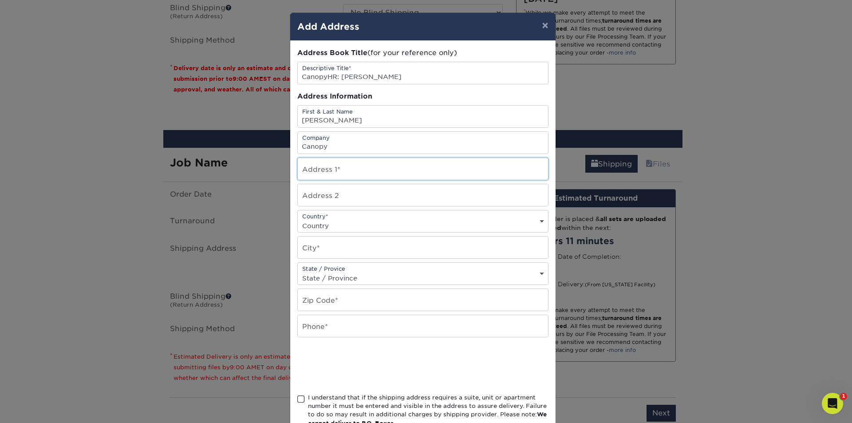
drag, startPoint x: 340, startPoint y: 167, endPoint x: 330, endPoint y: 161, distance: 11.2
click at [340, 167] on input "text" at bounding box center [423, 169] width 250 height 22
click at [327, 177] on input "text" at bounding box center [423, 169] width 250 height 22
paste input "6107 SW Gunther"
type input "6107 sw gunther ln"
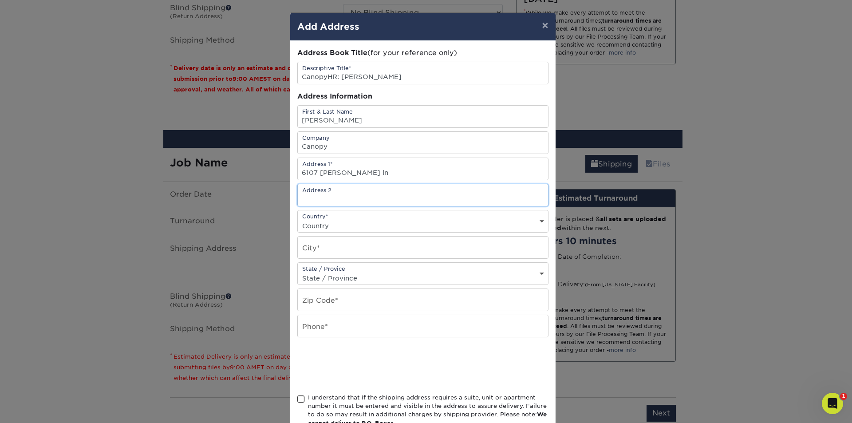
click at [345, 200] on input "text" at bounding box center [423, 195] width 250 height 22
click at [315, 218] on div "Country* Country United States Canada ----------------------------- Afghanistan…" at bounding box center [422, 221] width 251 height 23
click at [365, 226] on select "Country United States Canada ----------------------------- Afghanistan Albania …" at bounding box center [423, 225] width 250 height 13
select select "US"
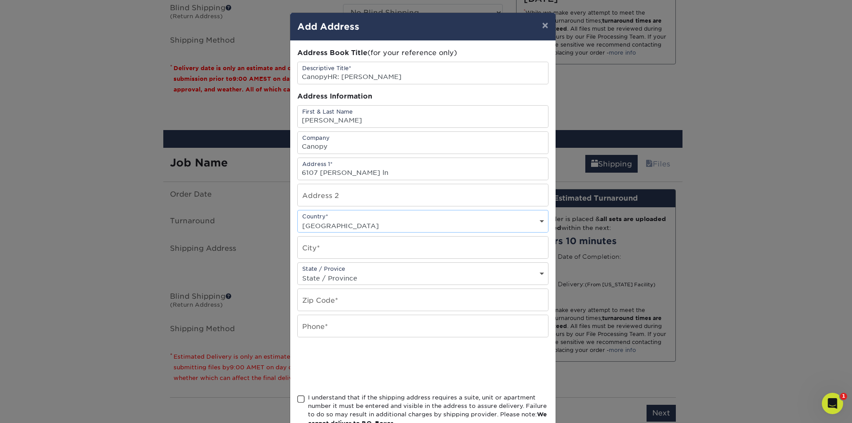
click at [298, 219] on select "Country United States Canada ----------------------------- Afghanistan Albania …" at bounding box center [423, 225] width 250 height 13
click at [324, 243] on input "text" at bounding box center [423, 247] width 250 height 22
click at [304, 248] on input "text" at bounding box center [423, 247] width 250 height 22
paste input "Portland"
type input "Portland"
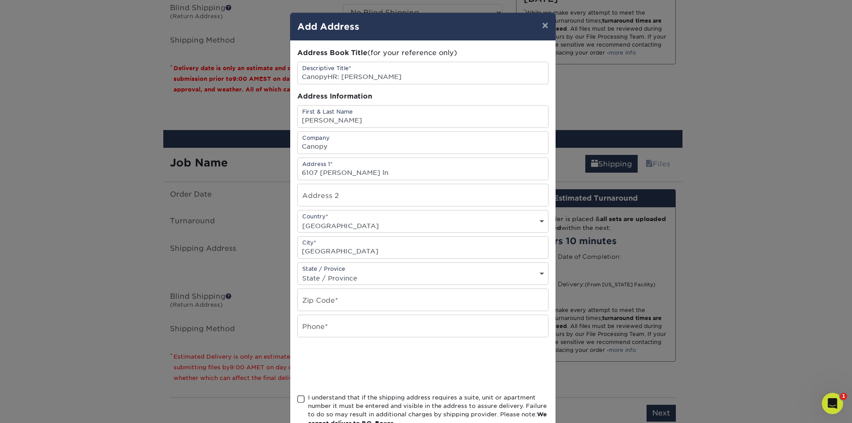
click at [342, 275] on select "State / Province Alabama Alaska Arizona Arkansas California Colorado Connecticu…" at bounding box center [423, 277] width 250 height 13
select select "OR"
click at [298, 271] on select "State / Province Alabama Alaska Arizona Arkansas California Colorado Connecticu…" at bounding box center [423, 277] width 250 height 13
click at [326, 299] on input "text" at bounding box center [423, 300] width 250 height 22
click at [316, 294] on input "text" at bounding box center [423, 300] width 250 height 22
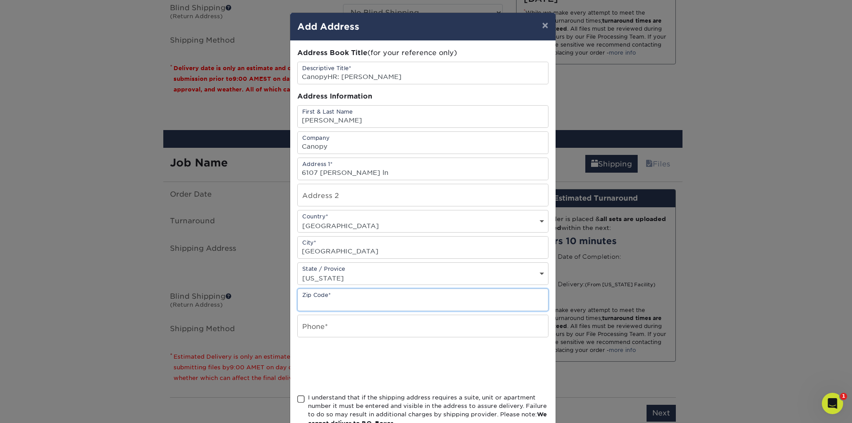
paste input "97219"
type input "97219"
drag, startPoint x: 328, startPoint y: 326, endPoint x: 317, endPoint y: 329, distance: 11.5
click at [328, 326] on input "text" at bounding box center [423, 326] width 250 height 22
click at [322, 330] on input "text" at bounding box center [423, 326] width 250 height 22
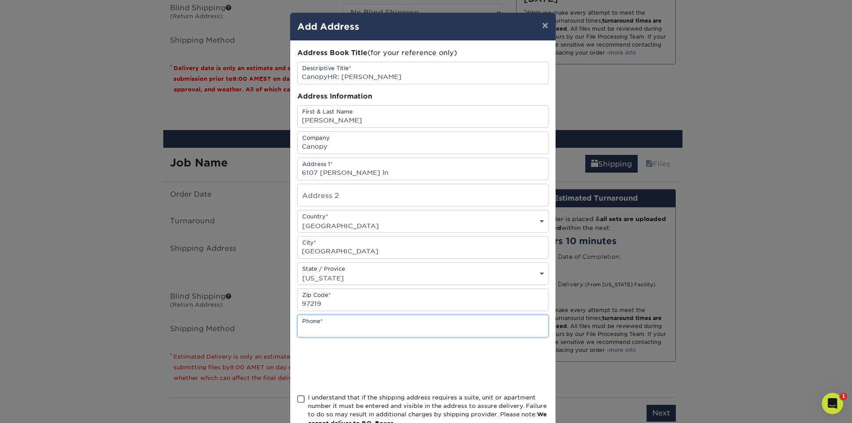
paste input "971-378-4020"
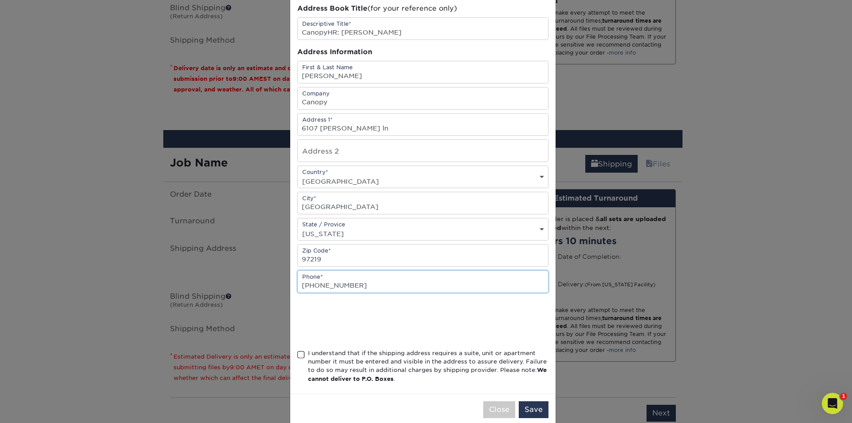
type input "971-378-4020"
click at [299, 354] on span at bounding box center [301, 354] width 8 height 8
click at [0, 0] on input "I understand that if the shipping address requires a suite, unit or apartment n…" at bounding box center [0, 0] width 0 height 0
click at [544, 410] on button "Save" at bounding box center [534, 409] width 30 height 17
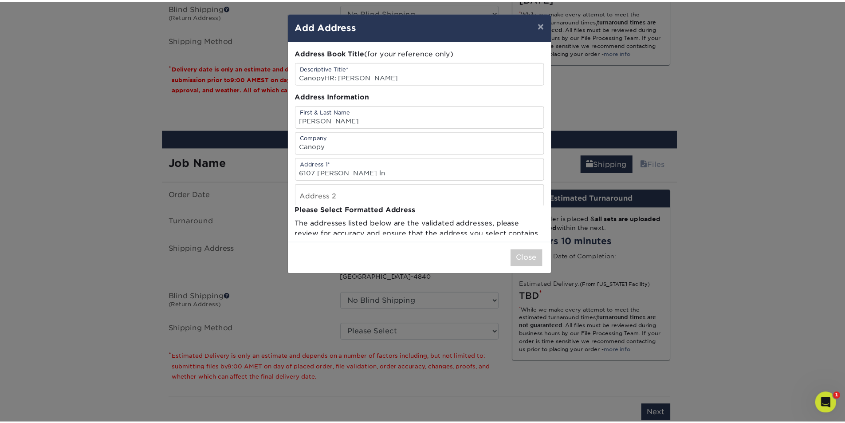
scroll to position [0, 0]
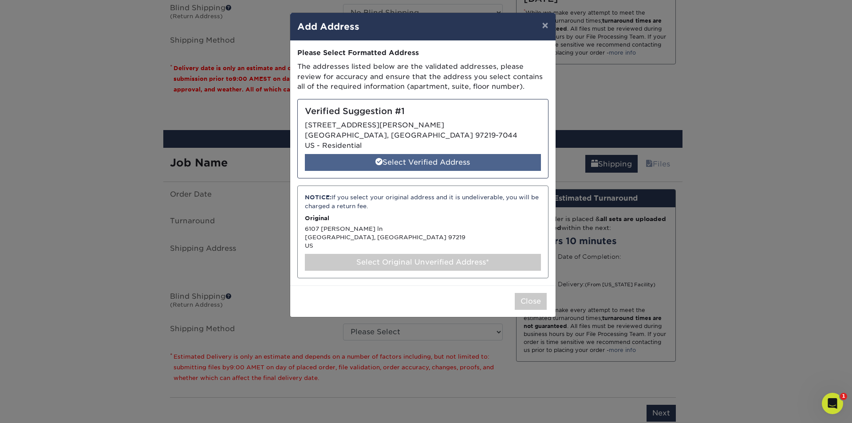
click at [389, 160] on div "Select Verified Address" at bounding box center [423, 162] width 236 height 17
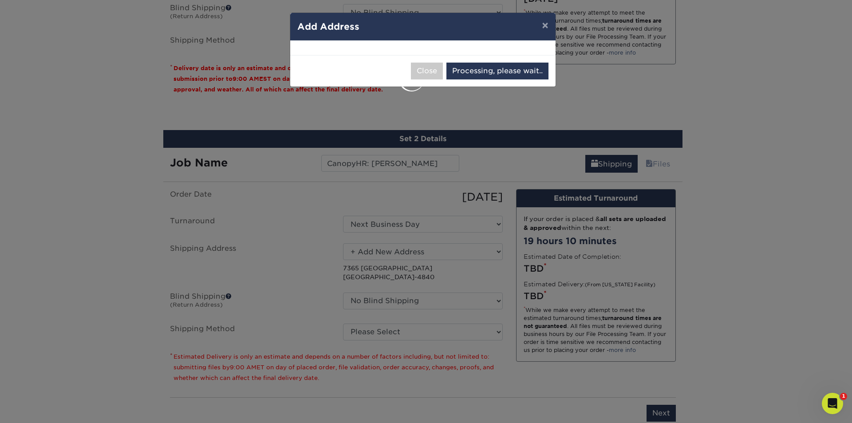
select select "285829"
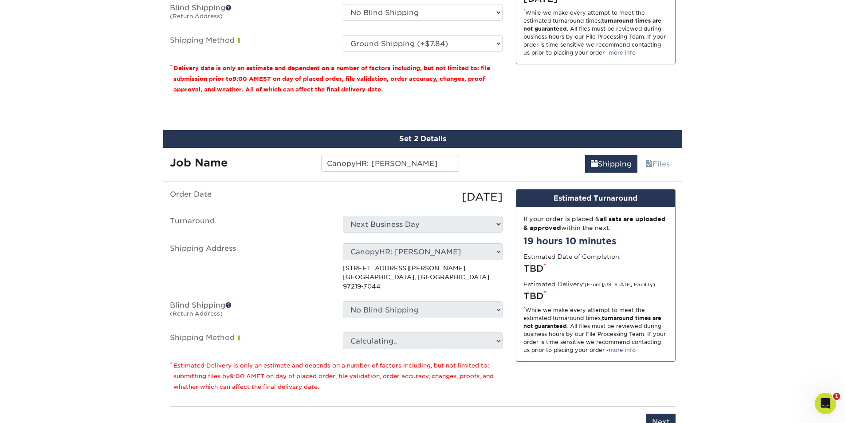
scroll to position [843, 0]
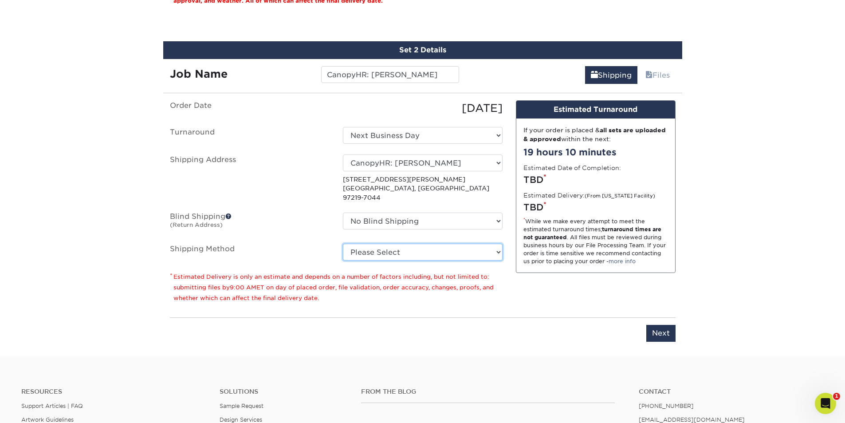
click at [388, 244] on select "Please Select Ground Shipping (+$7.84) 3 Day Shipping Service (+$20.04) 2 Day A…" at bounding box center [423, 252] width 160 height 17
select select "03"
click at [343, 244] on select "Please Select Ground Shipping (+$7.84) 3 Day Shipping Service (+$20.04) 2 Day A…" at bounding box center [423, 252] width 160 height 17
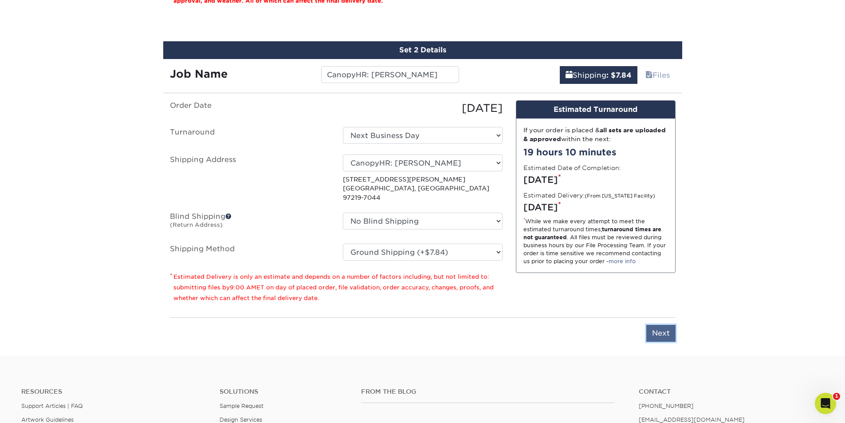
click at [663, 325] on input "Next" at bounding box center [660, 333] width 29 height 17
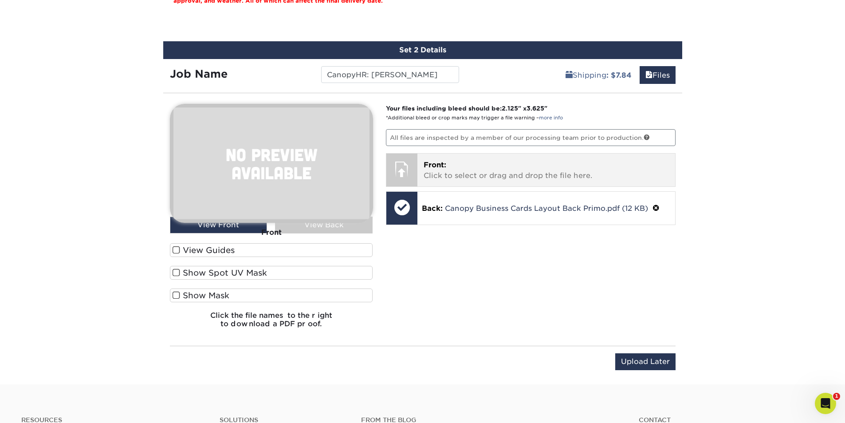
click at [471, 163] on p "Front: Click to select or drag and drop the file here." at bounding box center [546, 170] width 245 height 21
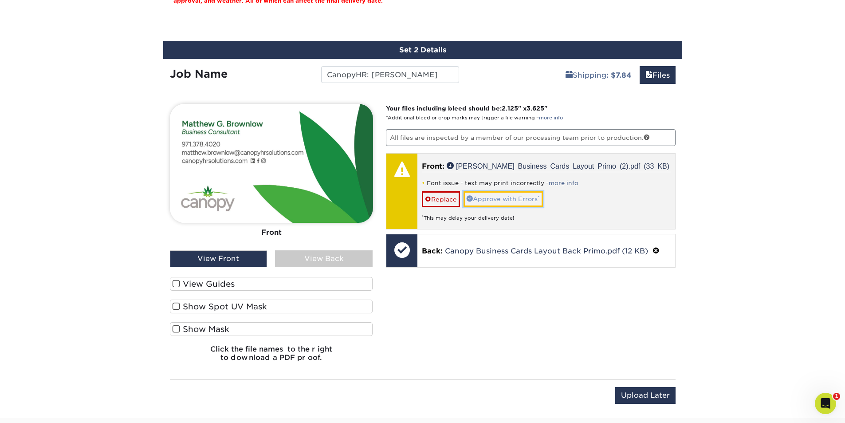
click at [523, 204] on link "Approve with Errors *" at bounding box center [503, 198] width 79 height 15
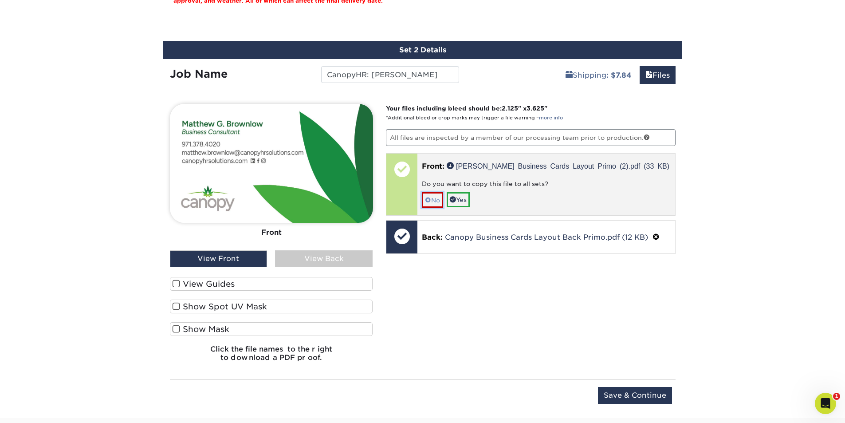
click at [436, 203] on link "No" at bounding box center [432, 200] width 21 height 16
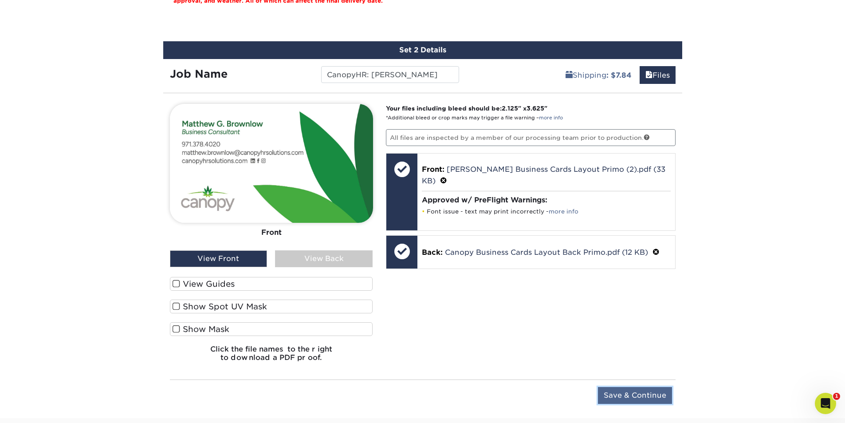
click at [636, 387] on input "Save & Continue" at bounding box center [635, 395] width 74 height 17
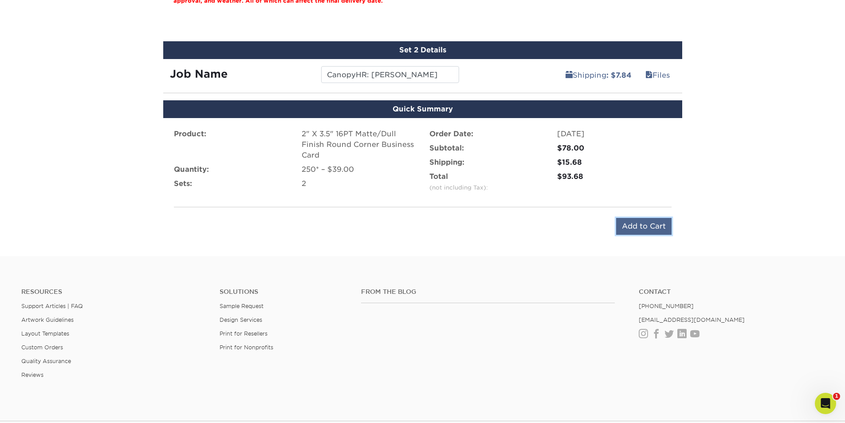
click at [642, 224] on input "Add to Cart" at bounding box center [643, 226] width 55 height 17
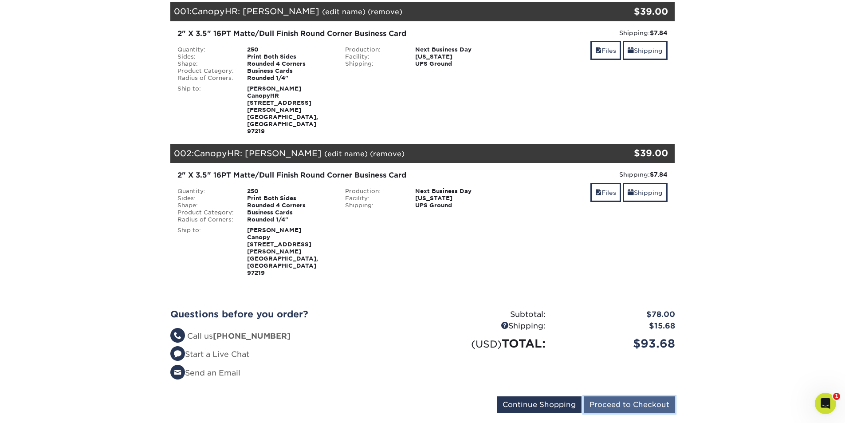
click at [609, 396] on input "Proceed to Checkout" at bounding box center [629, 404] width 91 height 17
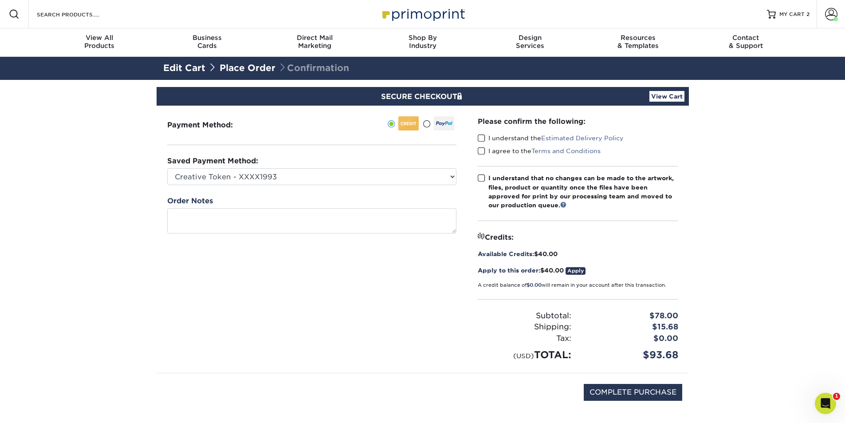
click at [578, 271] on link "Apply" at bounding box center [576, 271] width 20 height 8
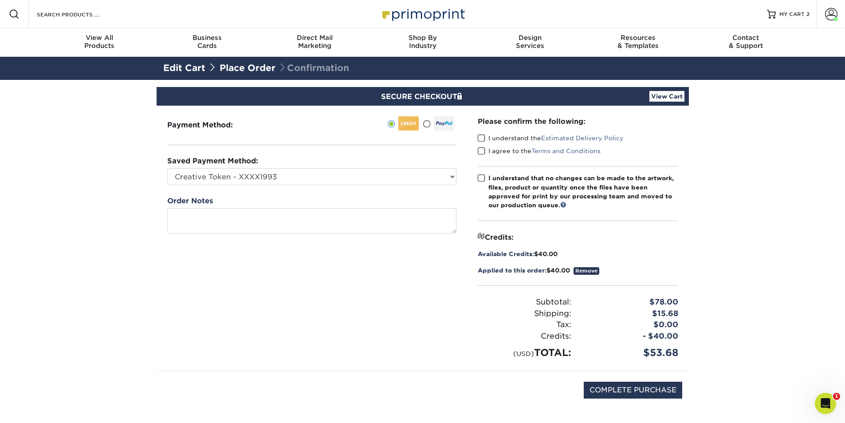
click at [480, 140] on span at bounding box center [482, 138] width 8 height 8
click at [0, 0] on input "I understand the Estimated Delivery Policy" at bounding box center [0, 0] width 0 height 0
click at [480, 152] on span at bounding box center [482, 151] width 8 height 8
click at [0, 0] on input "I agree to the Terms and Conditions" at bounding box center [0, 0] width 0 height 0
click at [480, 176] on span at bounding box center [482, 178] width 8 height 8
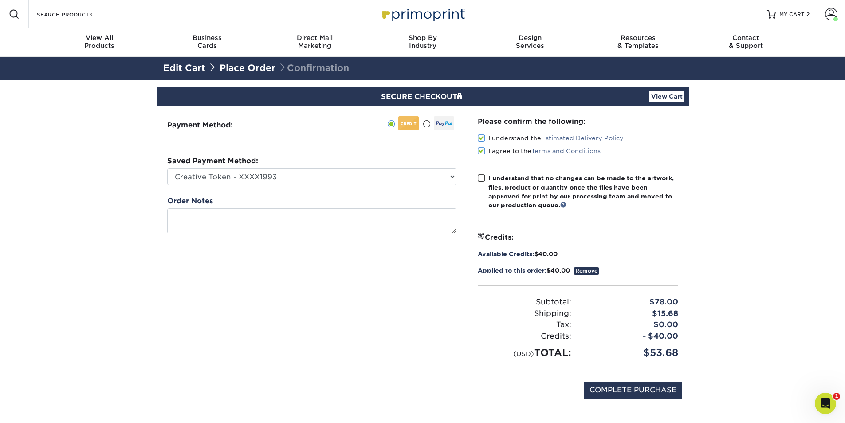
click at [0, 0] on input "I understand that no changes can be made to the artwork, files, product or quan…" at bounding box center [0, 0] width 0 height 0
click at [646, 393] on input "COMPLETE PURCHASE" at bounding box center [633, 389] width 98 height 17
type input "PROCESSING, PLEASE WAIT..."
click at [436, 177] on select "Creative Token - XXXX1993 Anthony Falzone Human Capital - XXXX1004 Eric - Insur…" at bounding box center [311, 176] width 289 height 17
select select "51315"
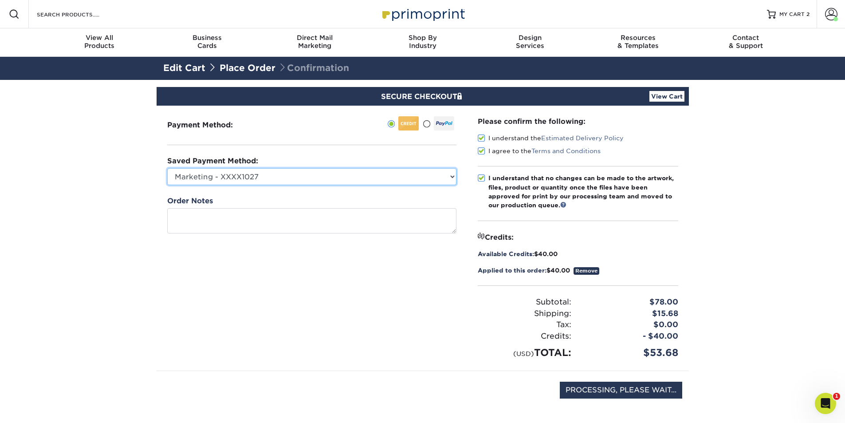
click at [167, 168] on select "Creative Token - XXXX1993 Anthony Falzone Human Capital - XXXX1004 Eric - Insur…" at bounding box center [311, 176] width 289 height 17
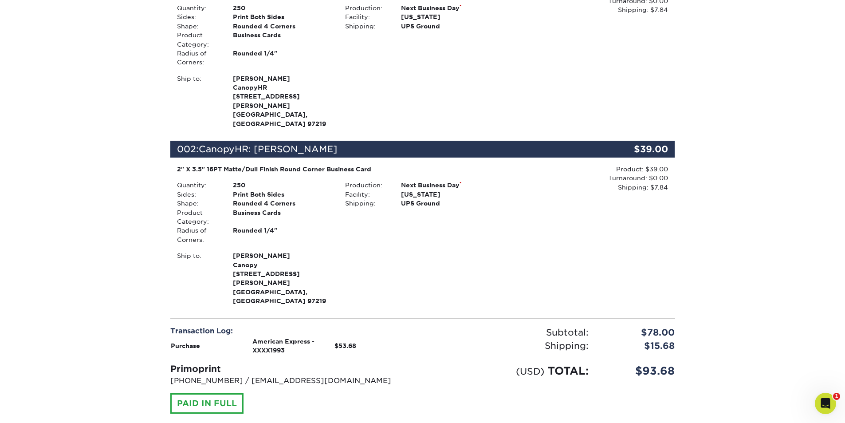
scroll to position [355, 0]
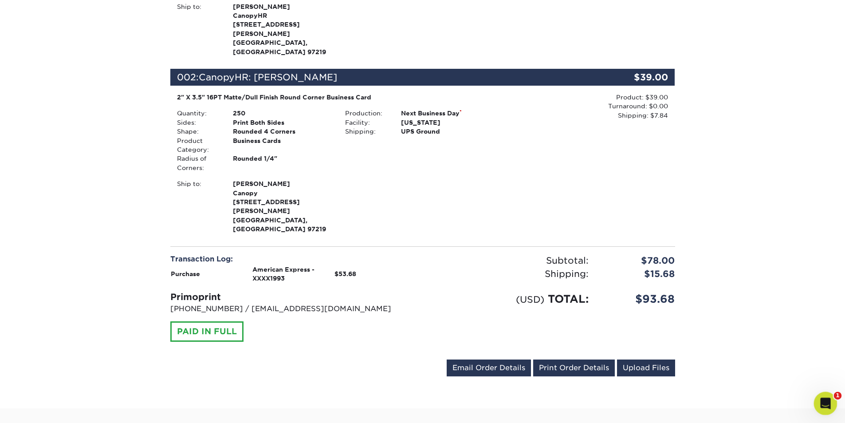
click at [816, 393] on div "Open Intercom Messenger" at bounding box center [823, 401] width 21 height 21
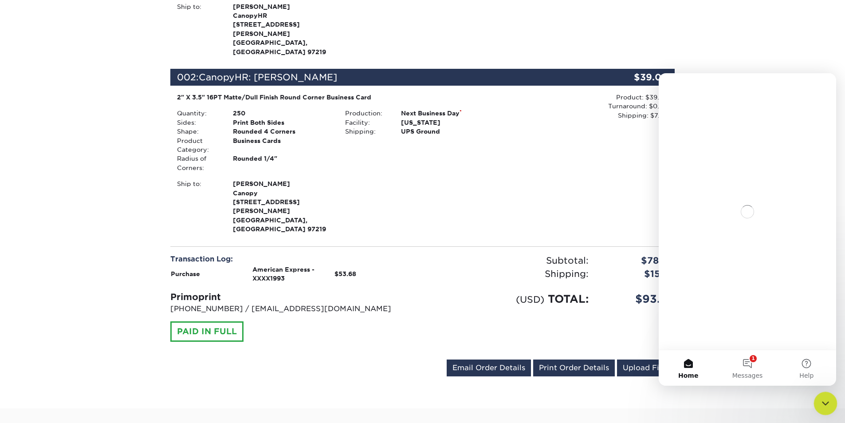
scroll to position [0, 0]
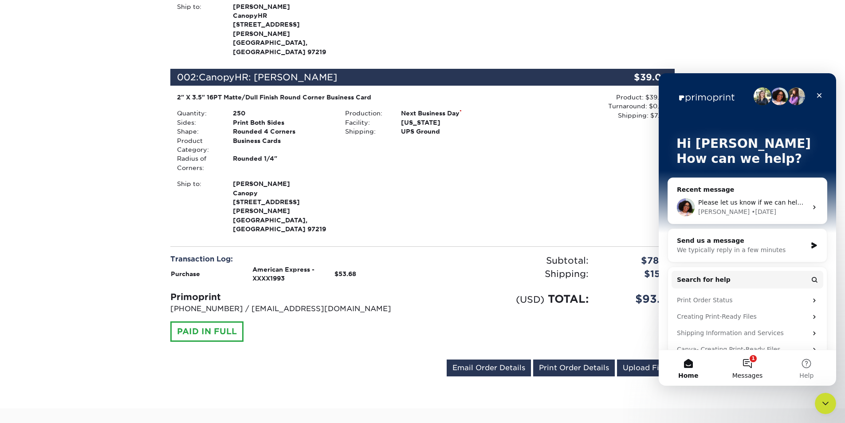
click at [745, 364] on button "1 Messages" at bounding box center [747, 367] width 59 height 35
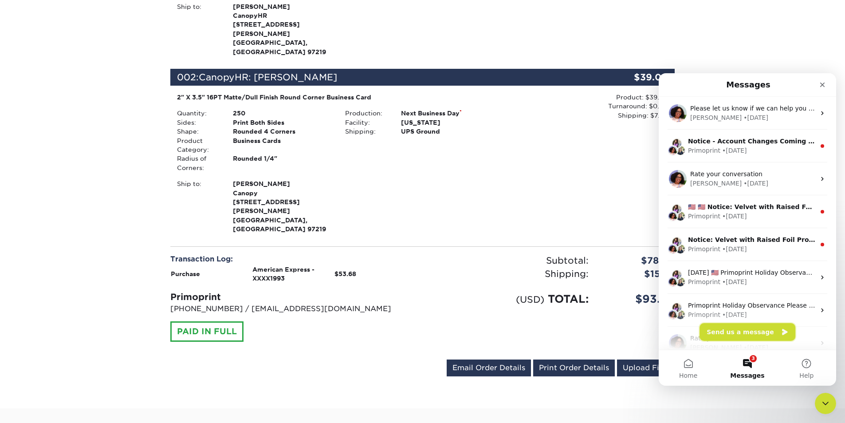
click at [735, 330] on button "Send us a message" at bounding box center [747, 332] width 96 height 18
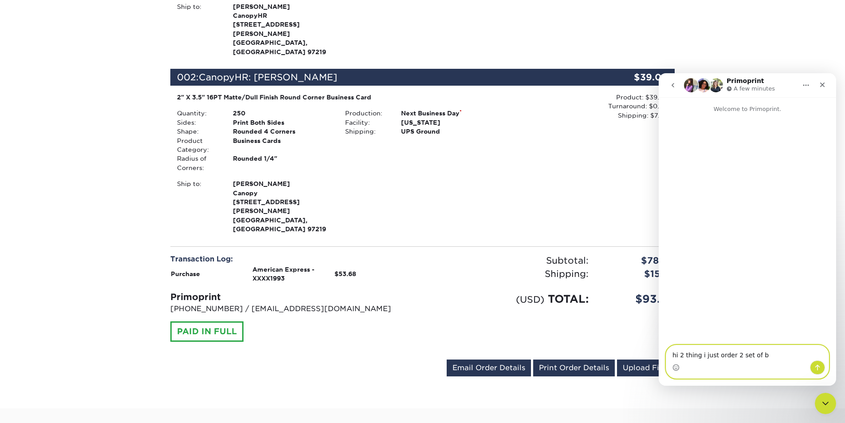
type textarea "hi 2 thing i just order 2 set of bc"
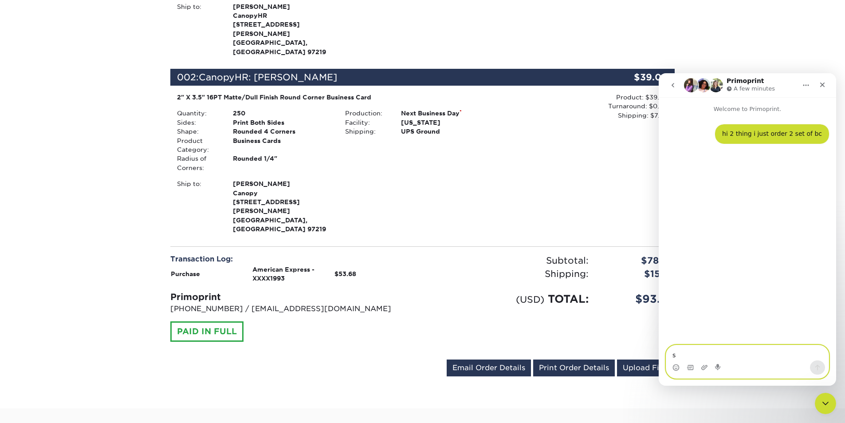
type textarea "sa"
type textarea "same address but i got 2 shipping charges"
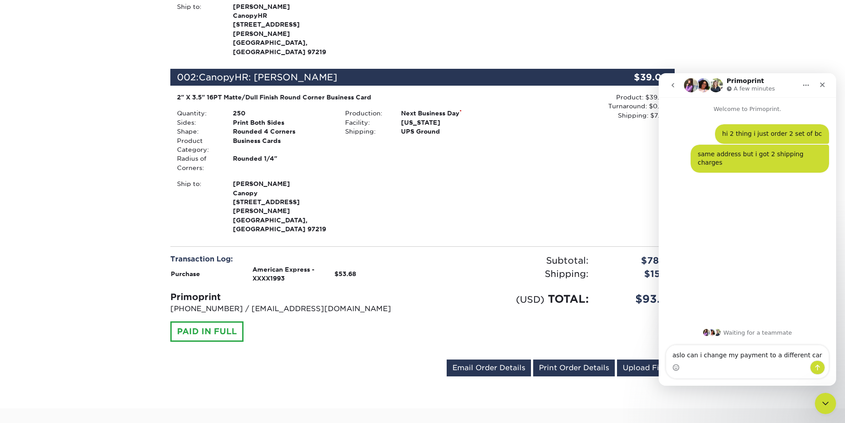
type textarea "aslo can i change my payment to a different card"
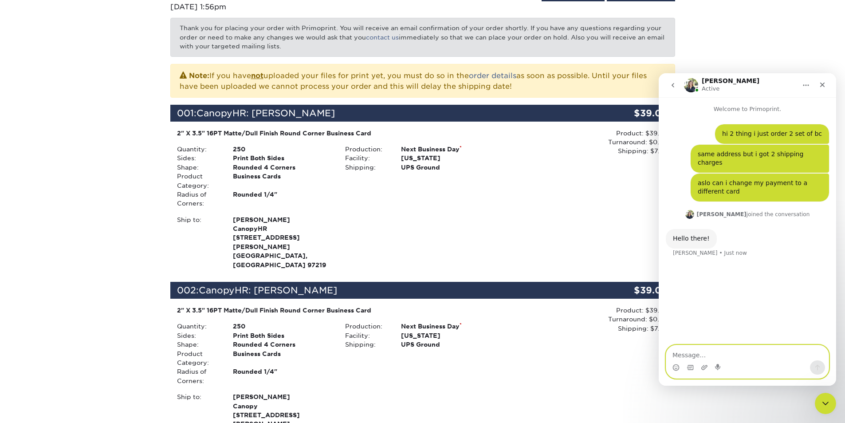
scroll to position [44, 0]
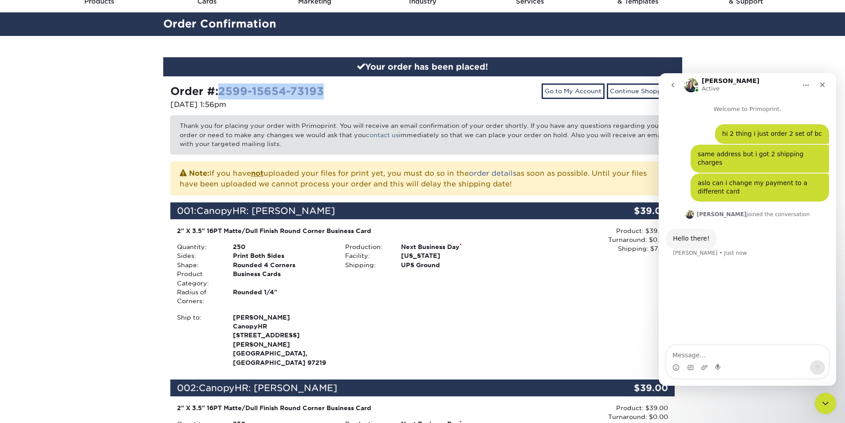
drag, startPoint x: 329, startPoint y: 91, endPoint x: 222, endPoint y: 92, distance: 106.9
click at [222, 92] on div "Order #: 2599-15654-73193" at bounding box center [293, 91] width 246 height 16
copy link "2599-15654-73193"
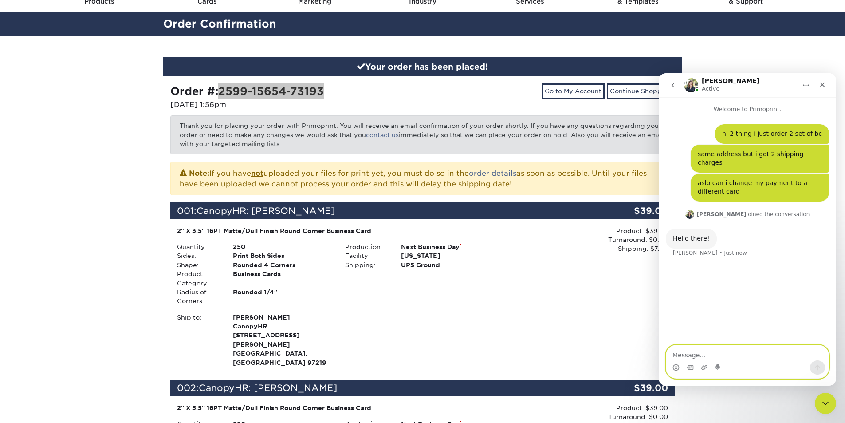
click at [735, 354] on textarea "Message…" at bounding box center [747, 352] width 162 height 15
paste textarea "2599-15654-73193"
type textarea "2599-15654-73193"
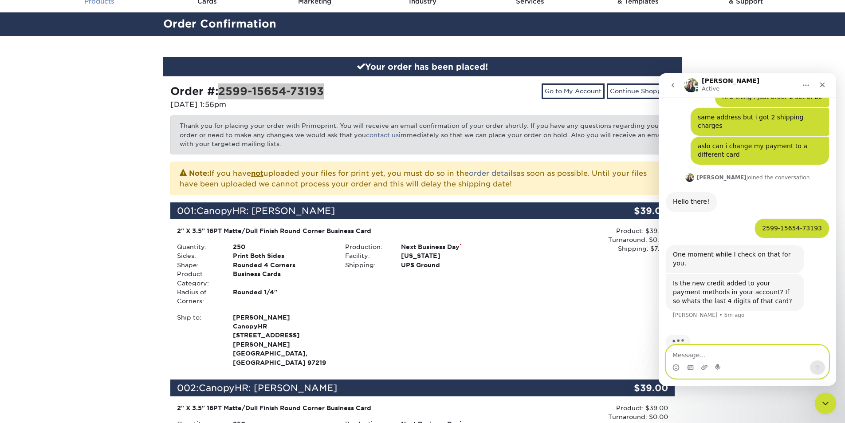
scroll to position [38, 0]
type textarea "yes"
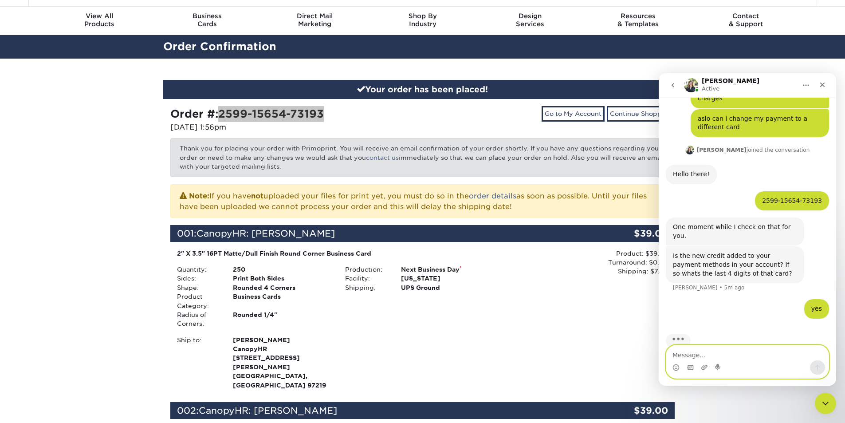
scroll to position [0, 0]
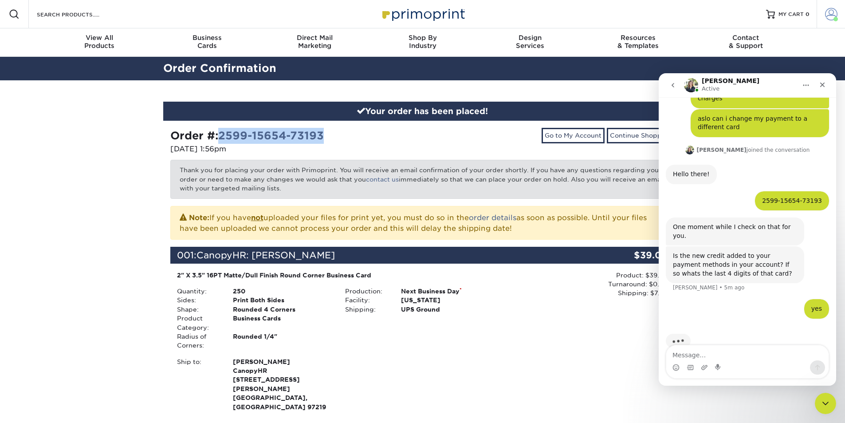
click at [834, 13] on span at bounding box center [831, 14] width 12 height 12
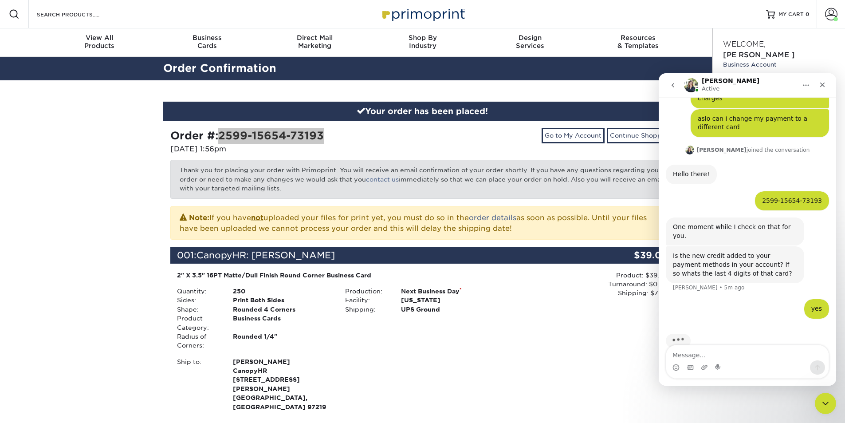
click at [808, 86] on icon "Home" at bounding box center [806, 85] width 6 height 1
click at [673, 84] on icon "go back" at bounding box center [673, 85] width 3 height 4
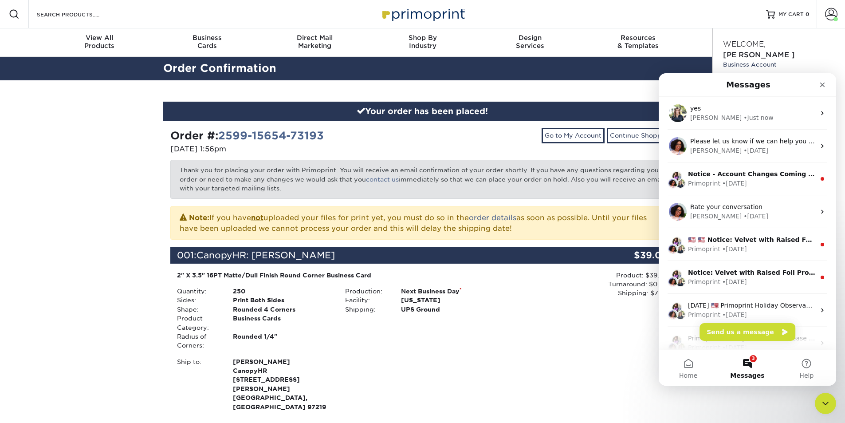
click at [594, 334] on div "Product: $39.00 Turnaround: $0.00 Shipping: $7.84 Discount: - $0.00" at bounding box center [591, 342] width 168 height 142
click at [829, 397] on icon "Close Intercom Messenger" at bounding box center [824, 402] width 11 height 11
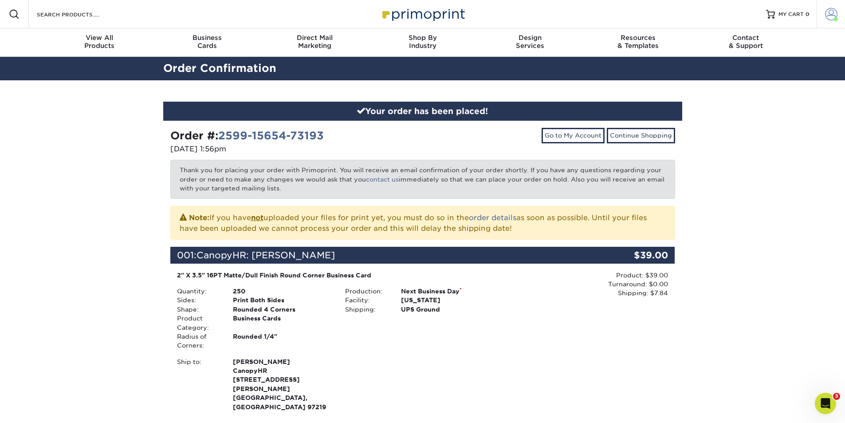
click at [833, 12] on span at bounding box center [831, 14] width 12 height 12
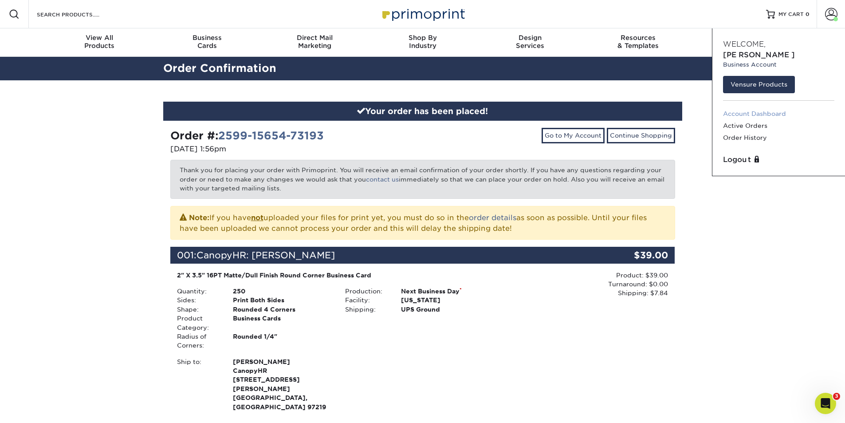
click at [753, 108] on link "Account Dashboard" at bounding box center [778, 114] width 111 height 12
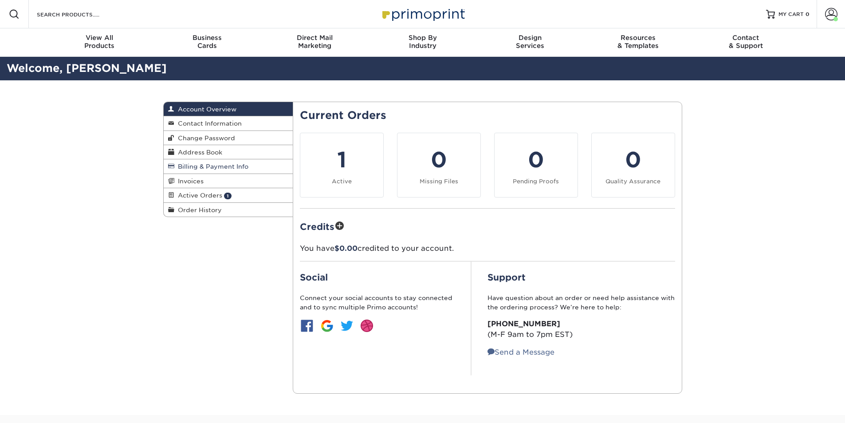
click at [200, 168] on span "Billing & Payment Info" at bounding box center [211, 166] width 74 height 7
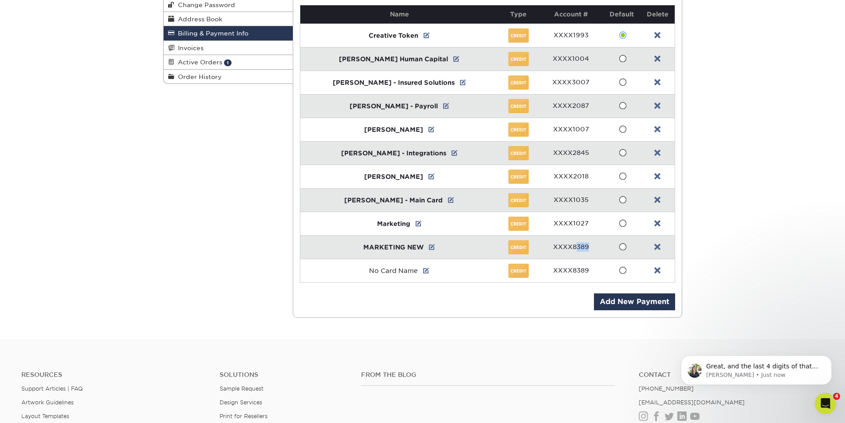
drag, startPoint x: 585, startPoint y: 245, endPoint x: 575, endPoint y: 250, distance: 10.9
click at [569, 242] on td "XXXX8389" at bounding box center [571, 247] width 64 height 24
click at [805, 373] on p "[PERSON_NAME] • Just now" at bounding box center [763, 375] width 114 height 8
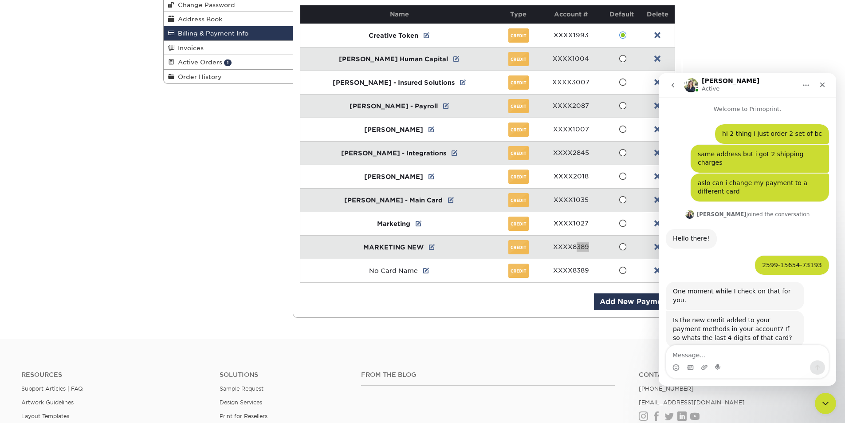
scroll to position [1, 0]
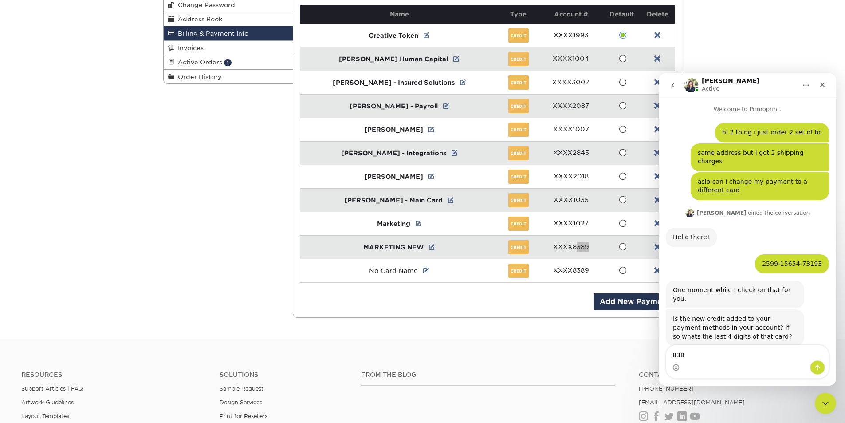
type textarea "8389"
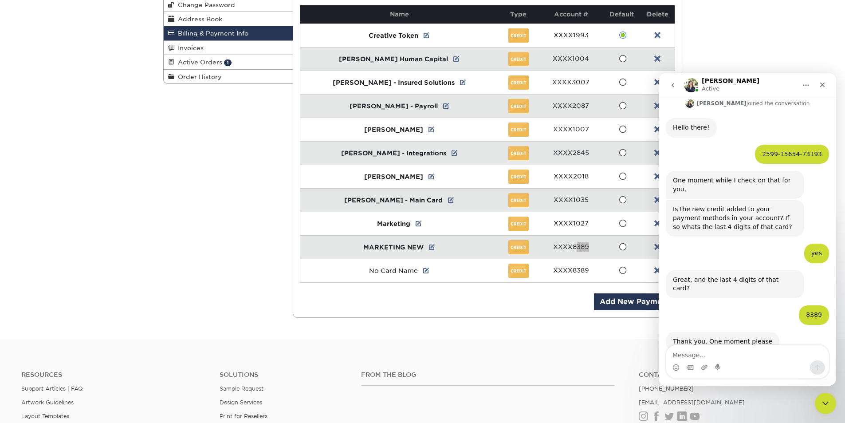
scroll to position [109, 0]
click at [281, 278] on div "Billing & Payment Info Account Overview Contact Information Change Password Add…" at bounding box center [423, 143] width 532 height 392
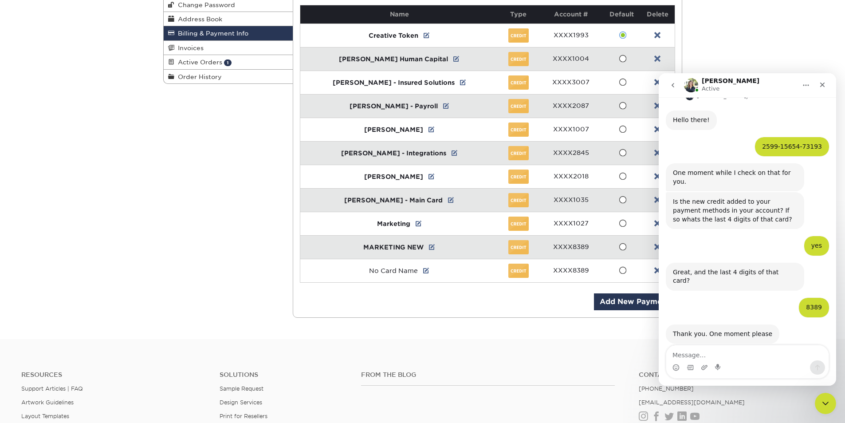
scroll to position [143, 0]
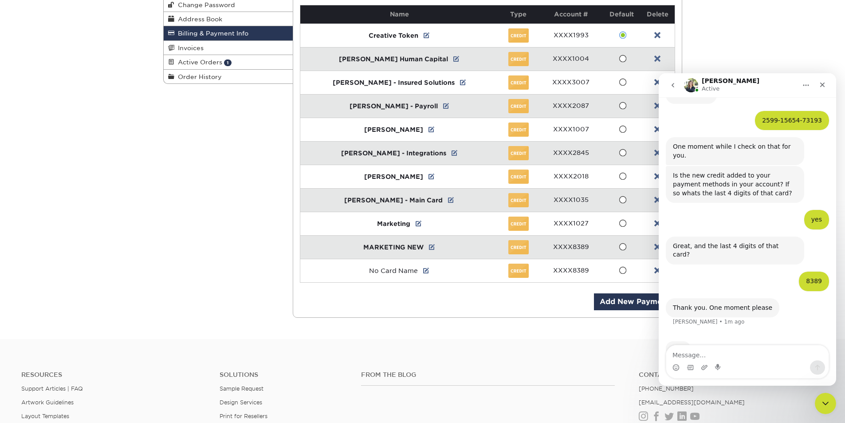
click at [281, 278] on div "Billing & Payment Info Account Overview Contact Information Change Password Add…" at bounding box center [423, 143] width 532 height 392
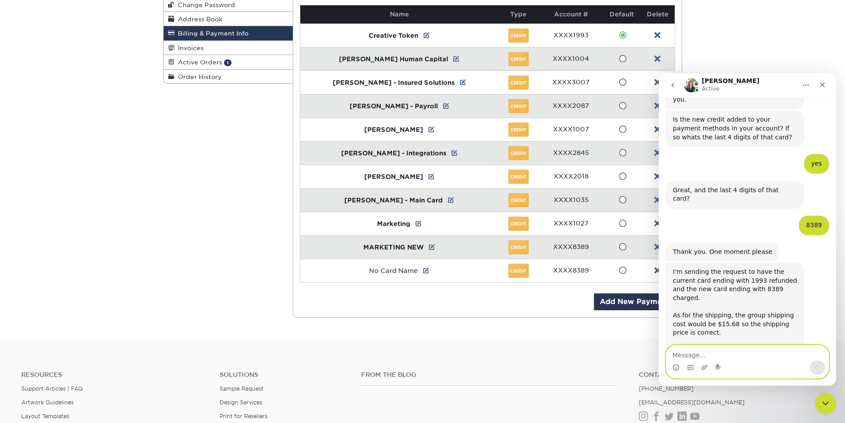
click at [686, 358] on textarea "Message…" at bounding box center [747, 352] width 162 height 15
type textarea "ok"
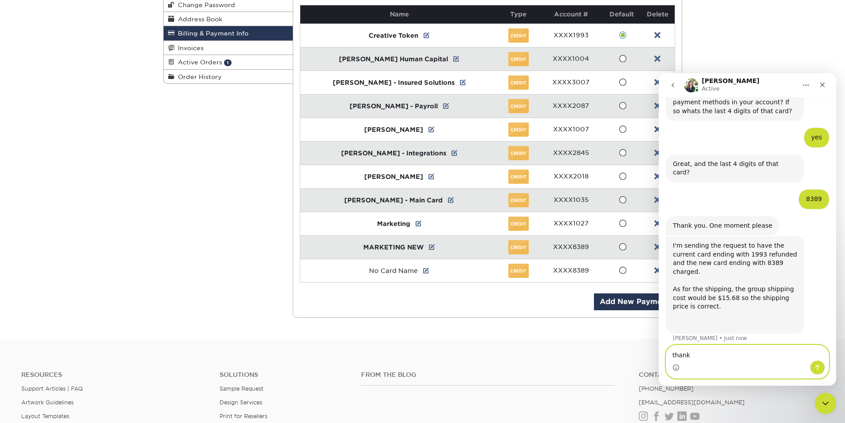
type textarea "thanks"
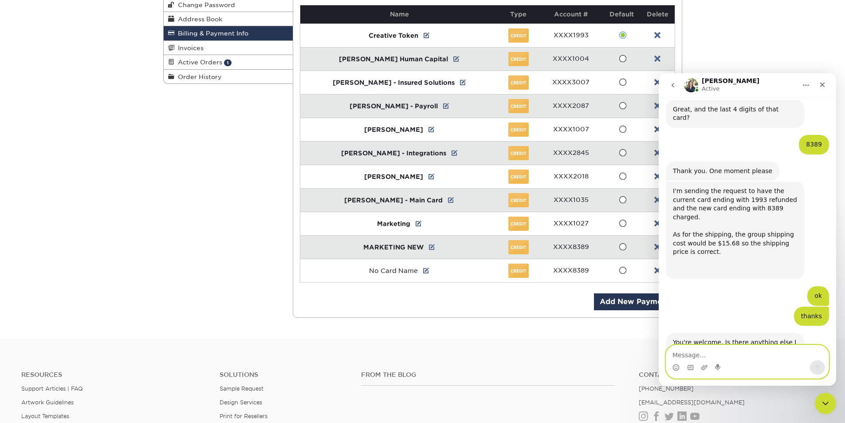
scroll to position [281, 0]
type textarea "all good"
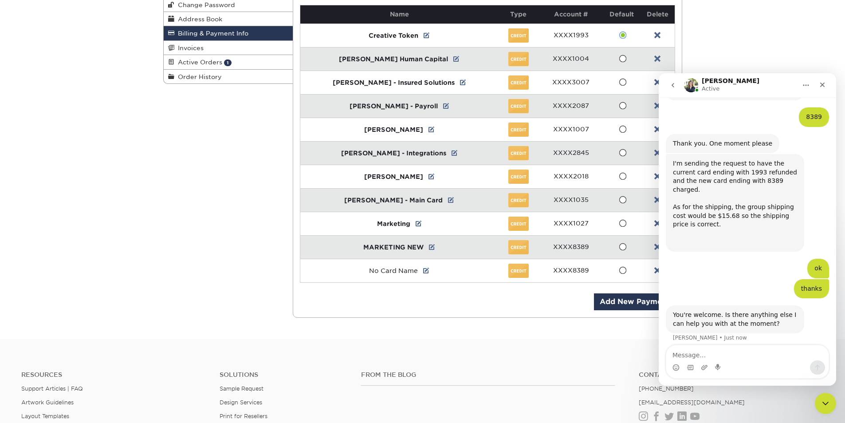
click at [267, 250] on div "Billing & Payment Info Account Overview Contact Information Change Password Add…" at bounding box center [423, 143] width 532 height 392
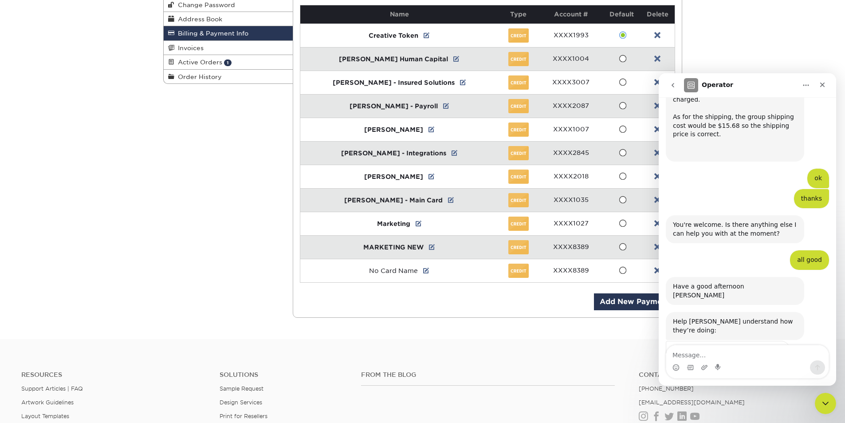
scroll to position [405, 0]
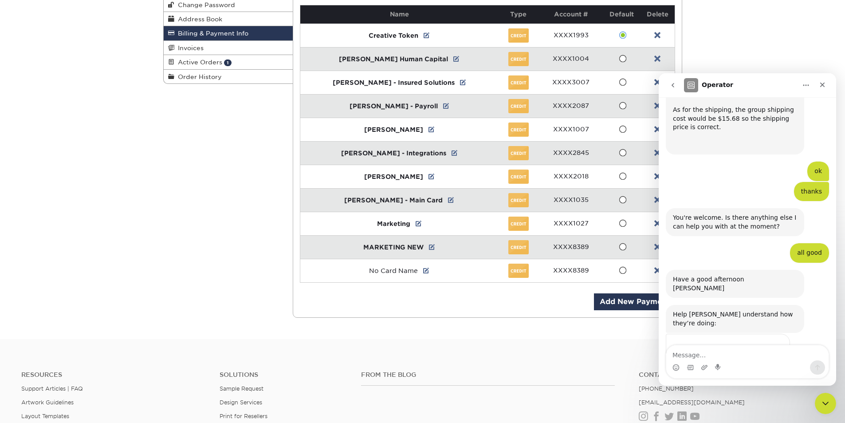
click at [152, 198] on div "Billing & Payment Info Account Overview Contact Information Change Password Add…" at bounding box center [422, 143] width 845 height 392
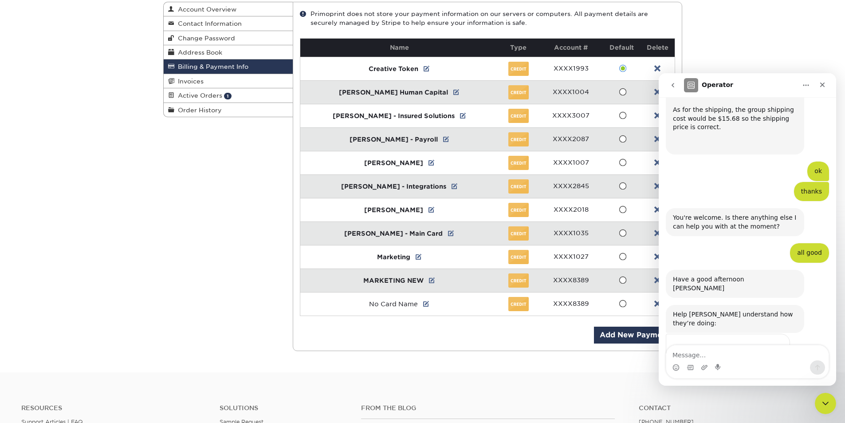
scroll to position [44, 0]
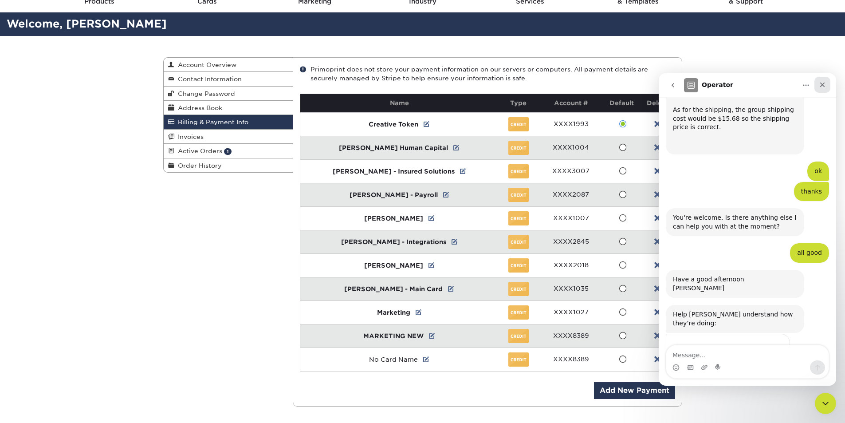
click at [818, 85] on div "Close" at bounding box center [822, 85] width 16 height 16
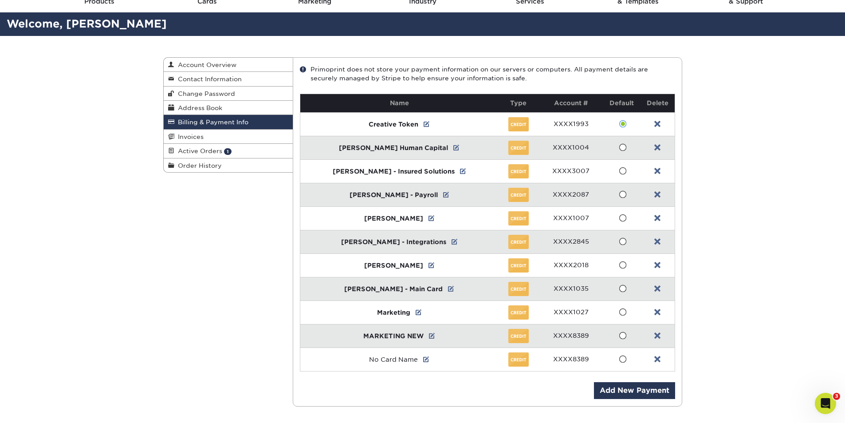
scroll to position [0, 0]
click at [792, 113] on div "Billing & Payment Info Account Overview Contact Information Change Password Add…" at bounding box center [422, 232] width 845 height 392
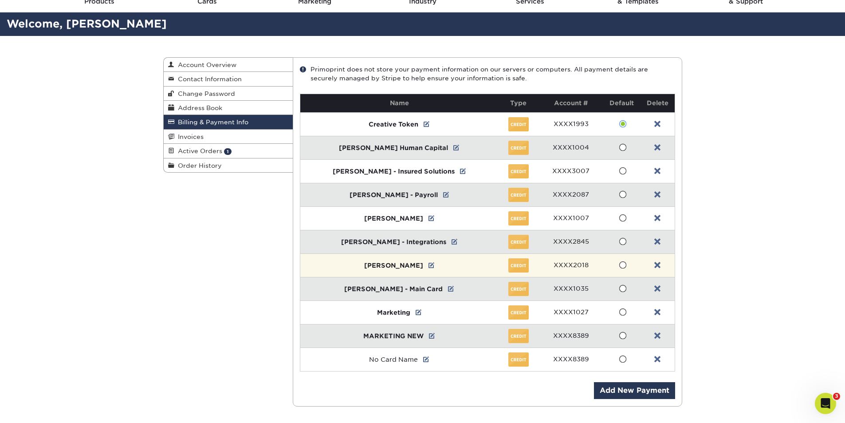
click at [395, 266] on span "[PERSON_NAME]" at bounding box center [393, 265] width 59 height 7
